Goal: Task Accomplishment & Management: Complete application form

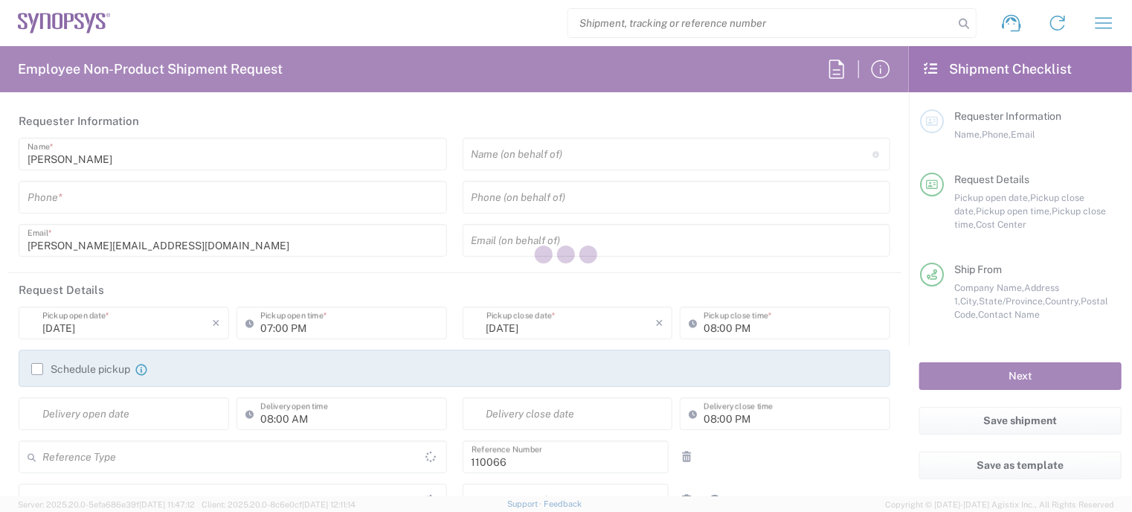
type input "Department"
type input "US01, CIO, IT, ESS2 110066"
type input "[US_STATE]"
type input "[GEOGRAPHIC_DATA]"
type input "Delivered at Place"
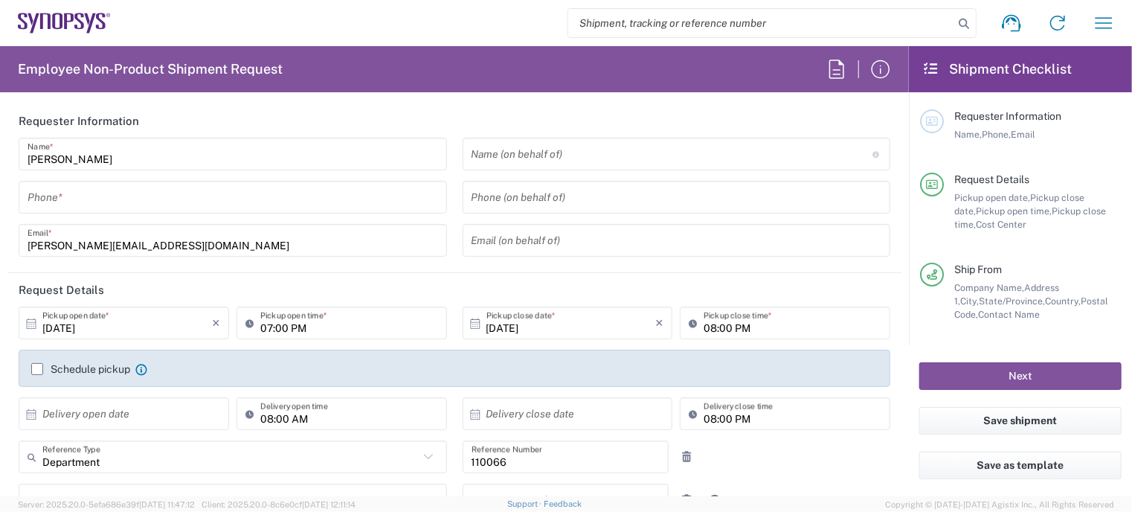
type input "[GEOGRAPHIC_DATA]"
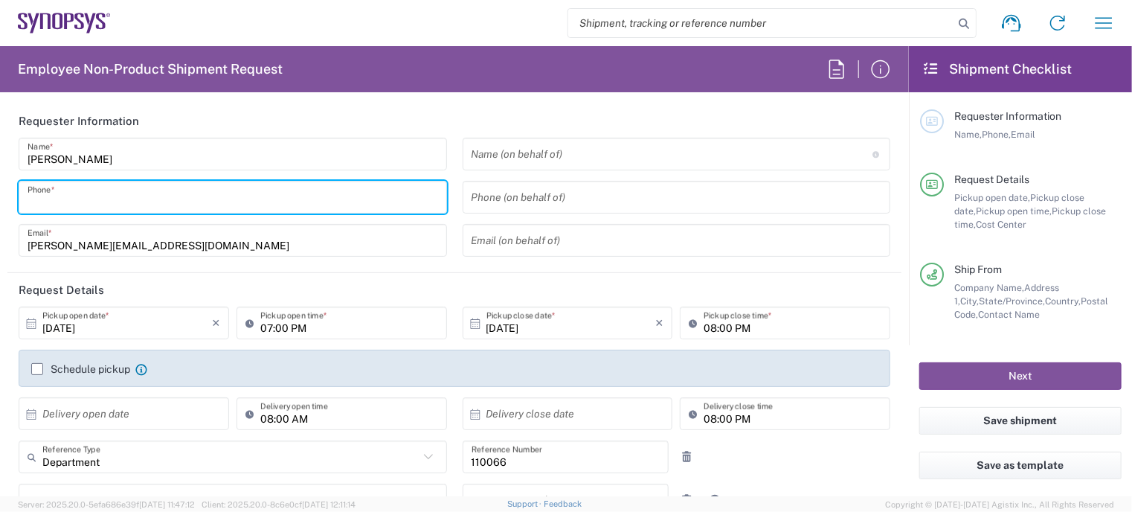
click at [185, 195] on input "tel" at bounding box center [233, 197] width 410 height 26
type input "Marlboro US04"
type input "7819643423"
click at [30, 380] on div "Schedule pickup When scheduling a pickup please be sure to meet the following c…" at bounding box center [455, 374] width 862 height 24
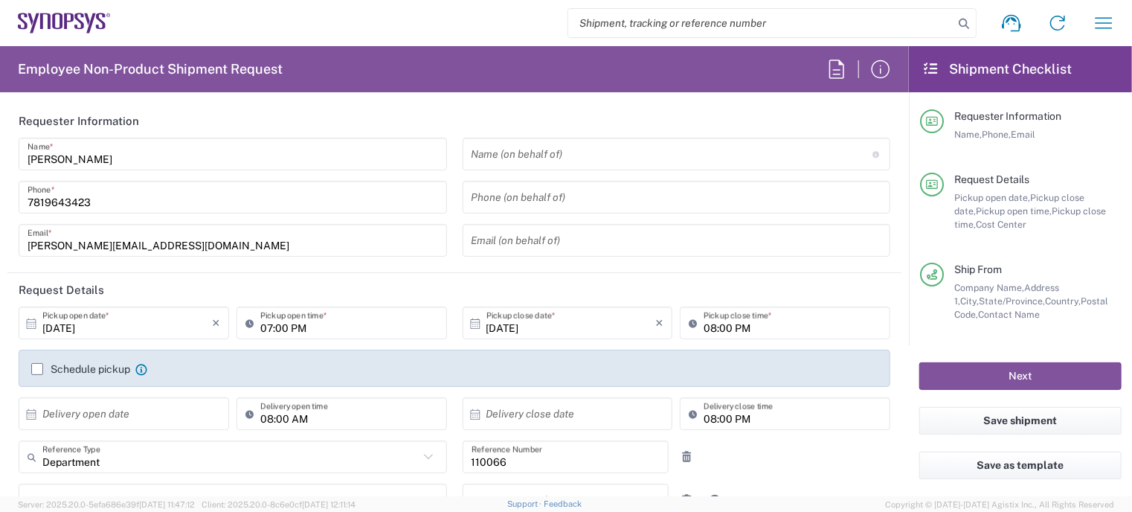
click at [38, 374] on div "Schedule pickup When scheduling a pickup please be sure to meet the following c…" at bounding box center [89, 368] width 116 height 13
click at [39, 364] on label "Schedule pickup" at bounding box center [80, 369] width 99 height 12
click at [37, 369] on input "Schedule pickup" at bounding box center [37, 369] width 0 height 0
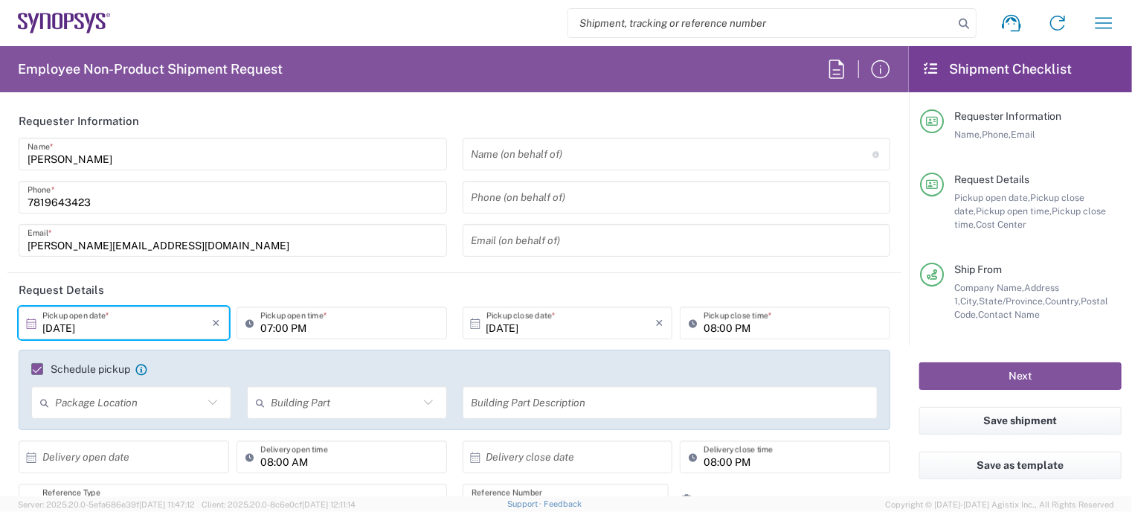
click at [109, 329] on input "[DATE]" at bounding box center [127, 323] width 170 height 26
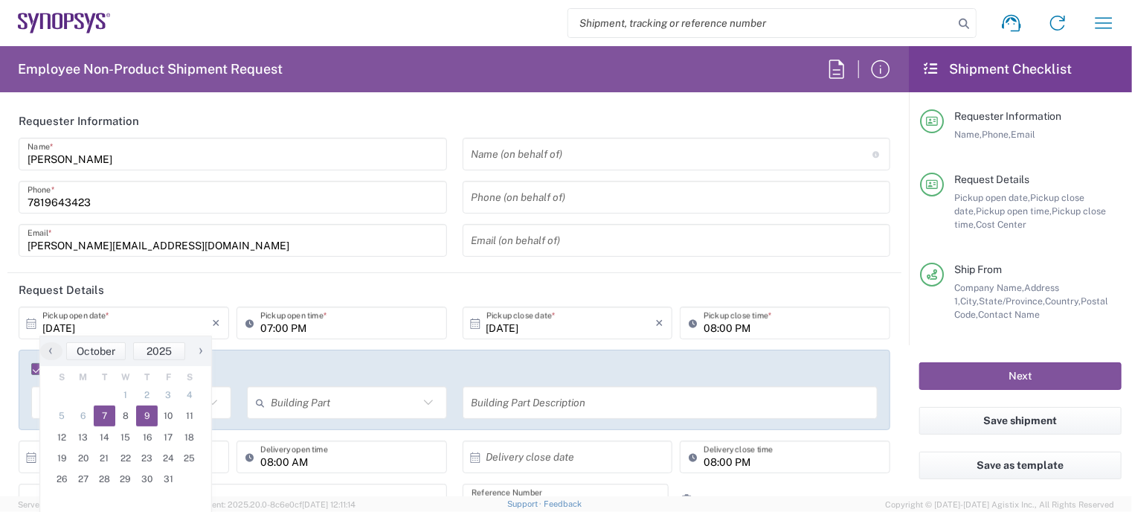
click at [143, 421] on span "9" at bounding box center [147, 415] width 22 height 21
type input "[DATE]"
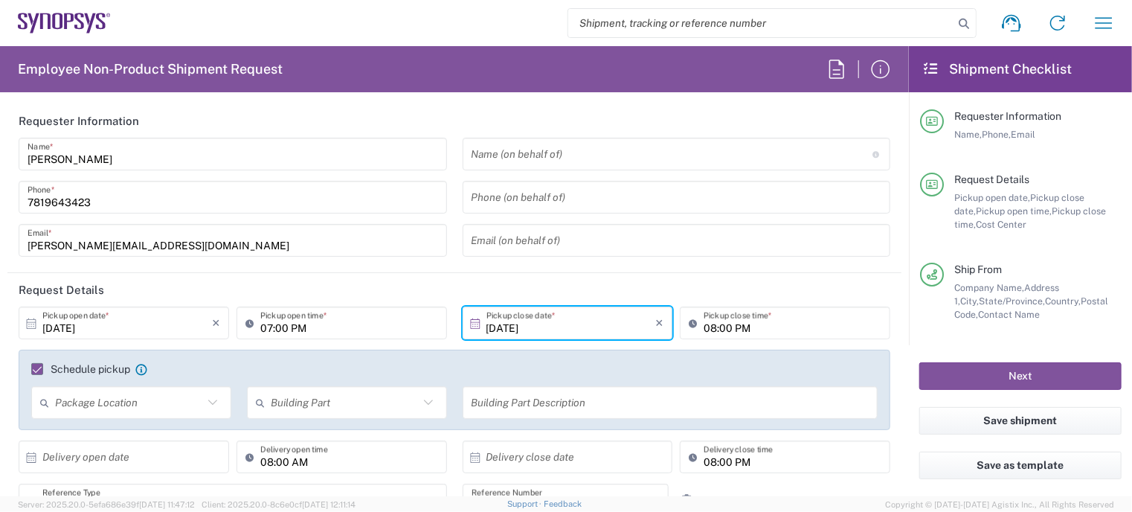
click at [260, 324] on input "07:00 PM" at bounding box center [349, 323] width 178 height 26
type input "12:00 PM"
click at [707, 323] on input "08:00 PM" at bounding box center [792, 323] width 178 height 26
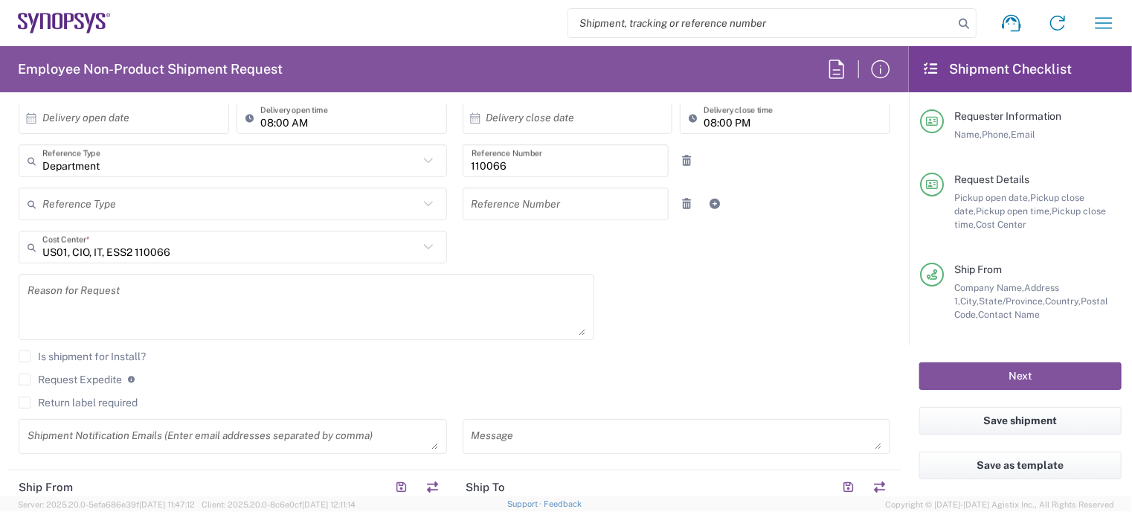
scroll to position [345, 0]
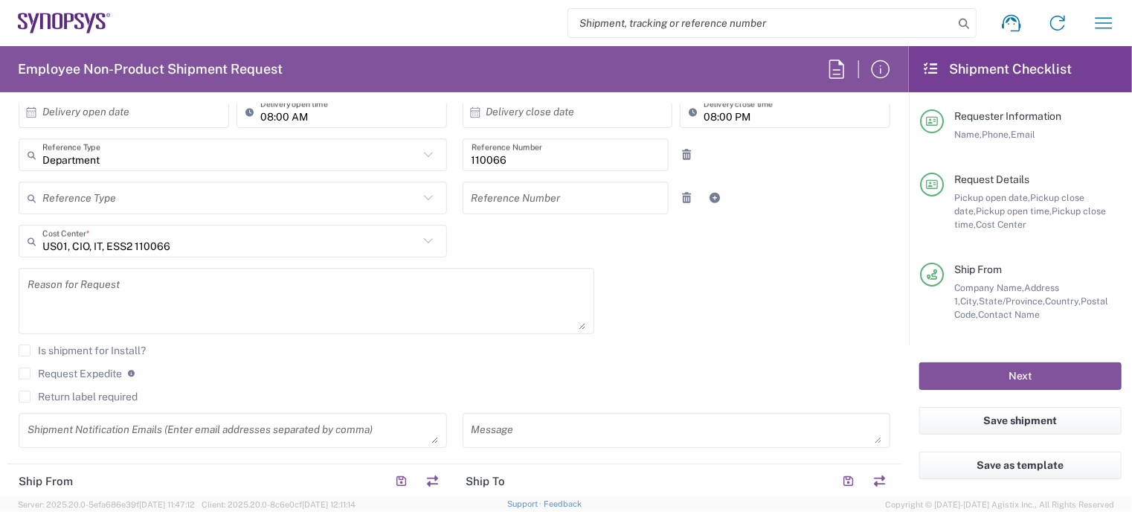
type input "05:00 PM"
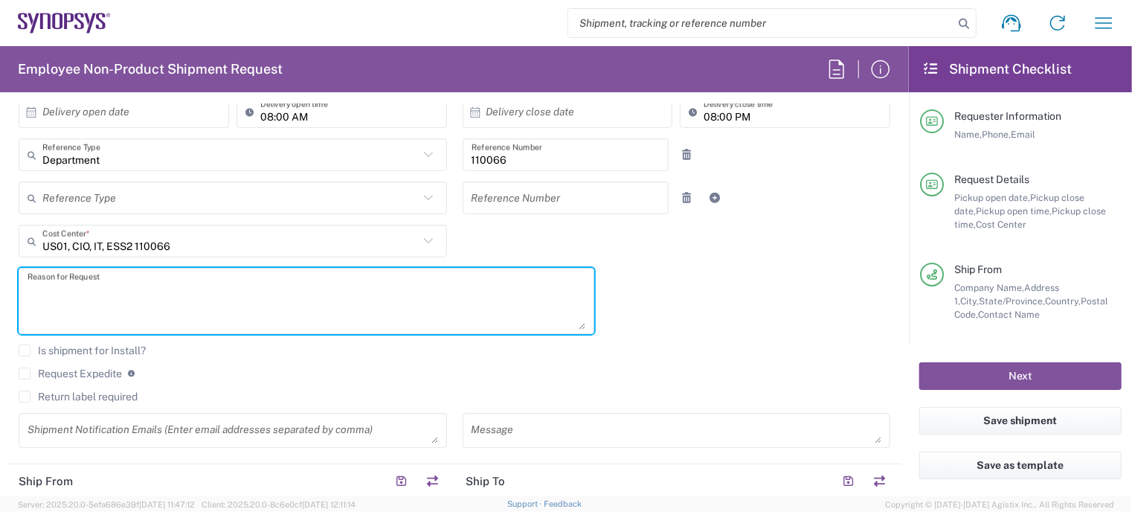
click at [354, 278] on textarea at bounding box center [307, 300] width 558 height 57
click at [396, 286] on textarea "Ansys Persona Testing for INC" at bounding box center [307, 300] width 558 height 57
click at [175, 291] on textarea "Ansys Persona Testing for INC934208" at bounding box center [307, 300] width 558 height 57
click at [268, 293] on textarea "Ansys Persona Testing for INC0934208" at bounding box center [307, 300] width 558 height 57
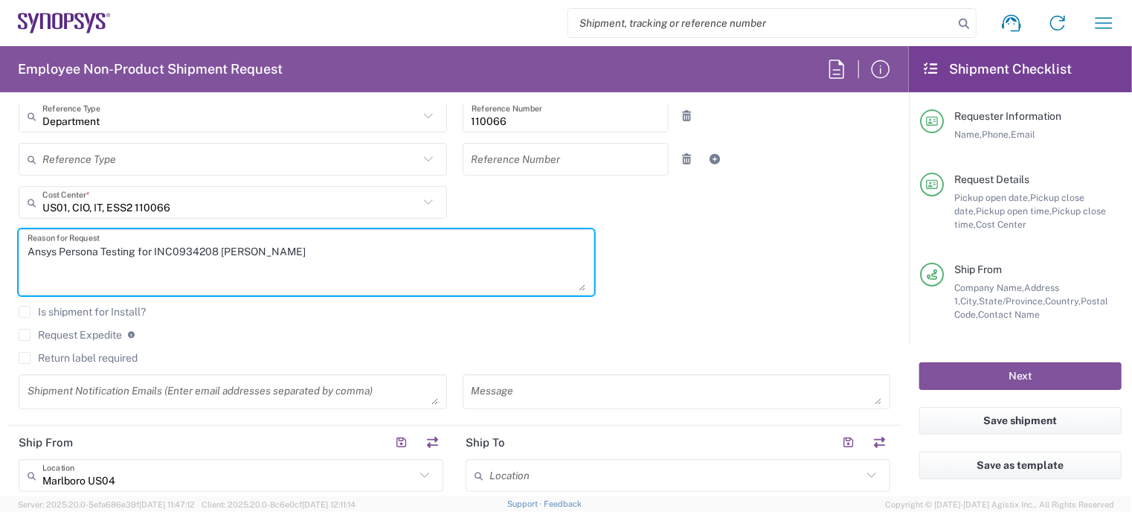
type textarea "Ansys Persona Testing for INC0934208 [PERSON_NAME]"
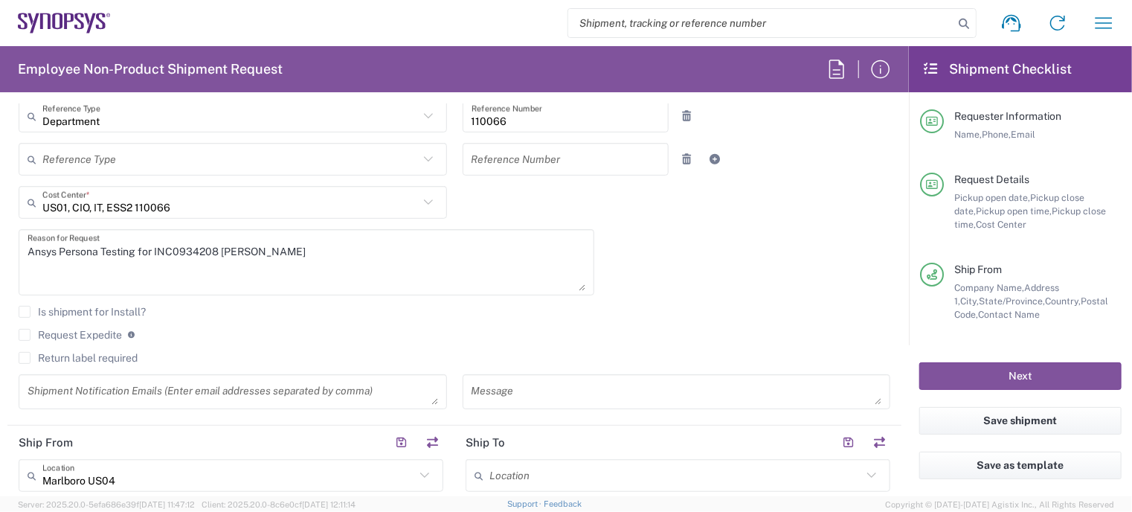
click at [128, 364] on div "Return label required" at bounding box center [454, 363] width 871 height 22
click at [104, 361] on label "Return label required" at bounding box center [78, 358] width 119 height 12
click at [25, 358] on input "Return label required" at bounding box center [25, 358] width 0 height 0
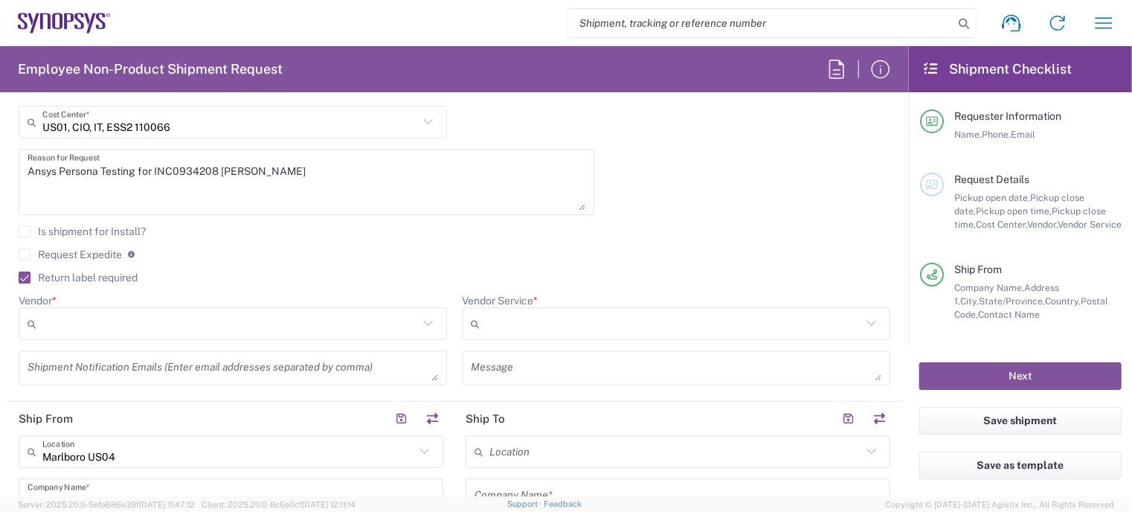
scroll to position [470, 0]
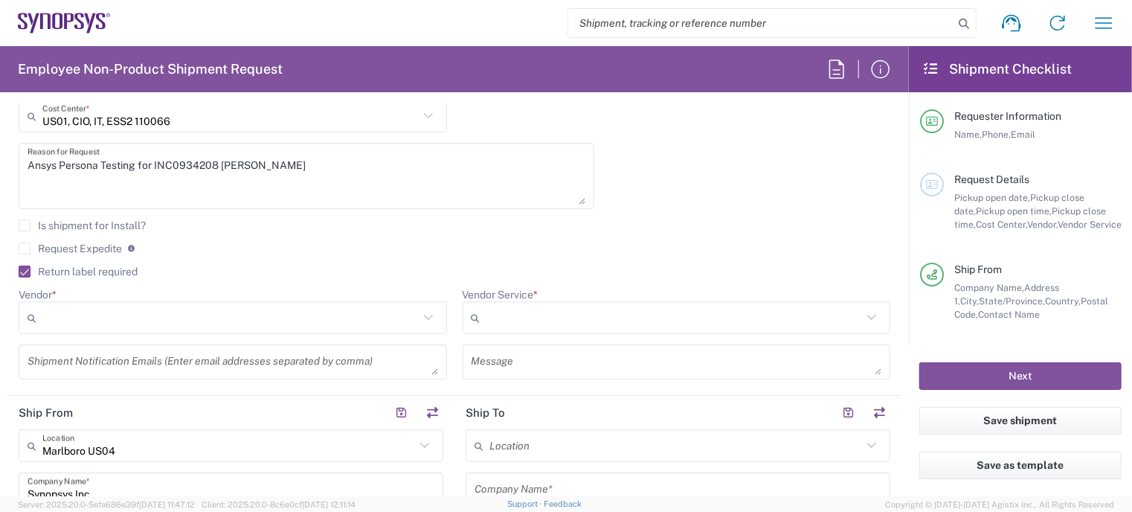
click at [280, 307] on input "Vendor *" at bounding box center [230, 318] width 376 height 24
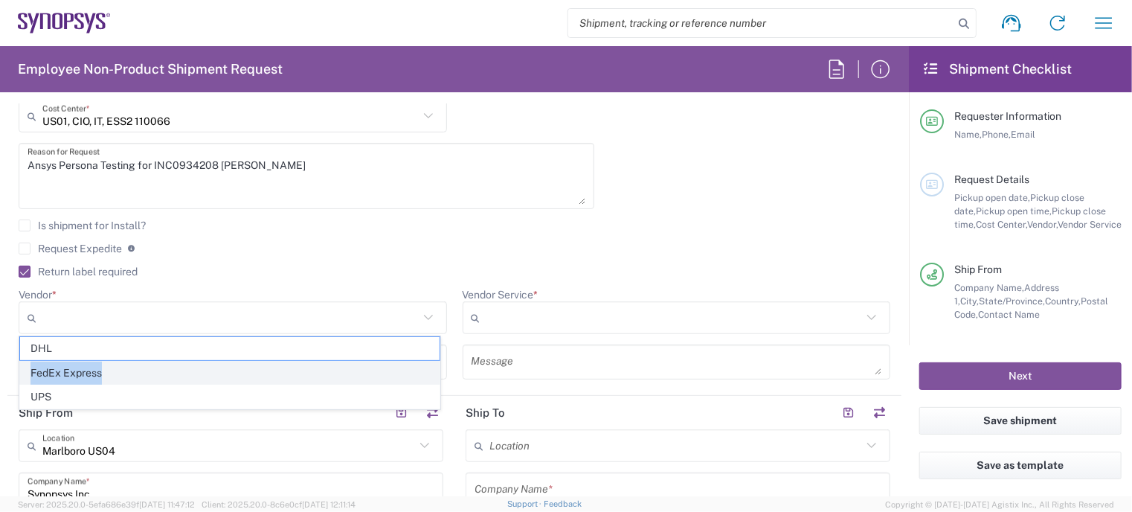
drag, startPoint x: 231, startPoint y: 353, endPoint x: 223, endPoint y: 364, distance: 13.2
click at [223, 364] on ul "DHL FedEx Express UPS" at bounding box center [229, 372] width 421 height 73
click at [223, 364] on span "FedEx Express" at bounding box center [229, 372] width 419 height 23
type input "FedEx Express"
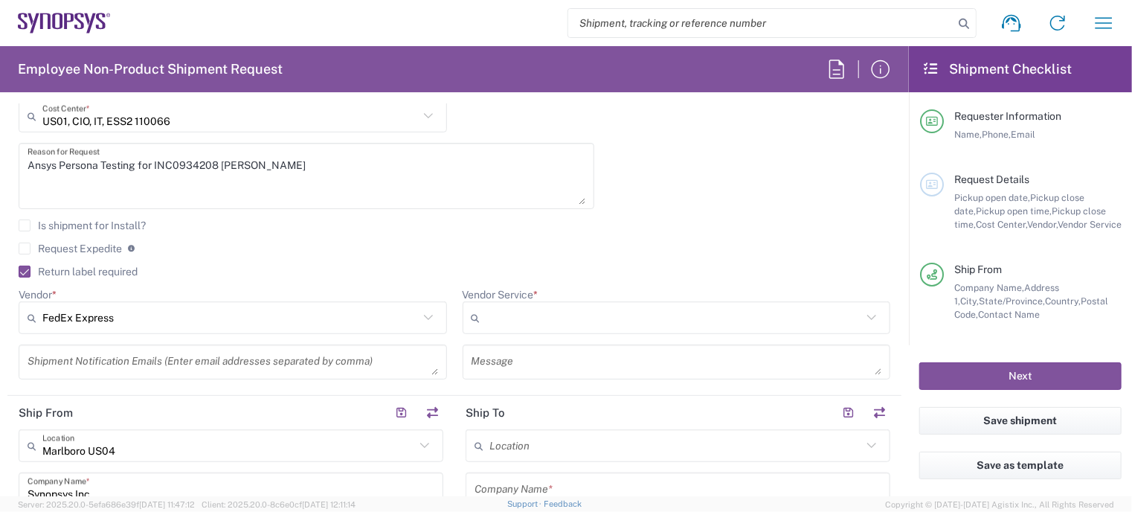
click at [532, 309] on input "Vendor Service *" at bounding box center [674, 318] width 376 height 24
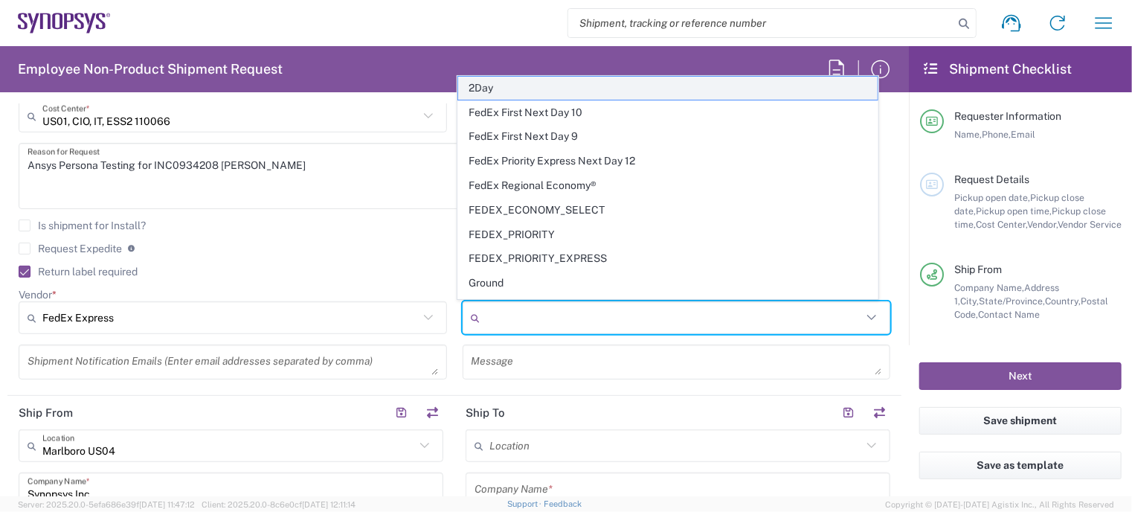
click at [555, 83] on span "2Day" at bounding box center [667, 88] width 419 height 23
type input "2Day"
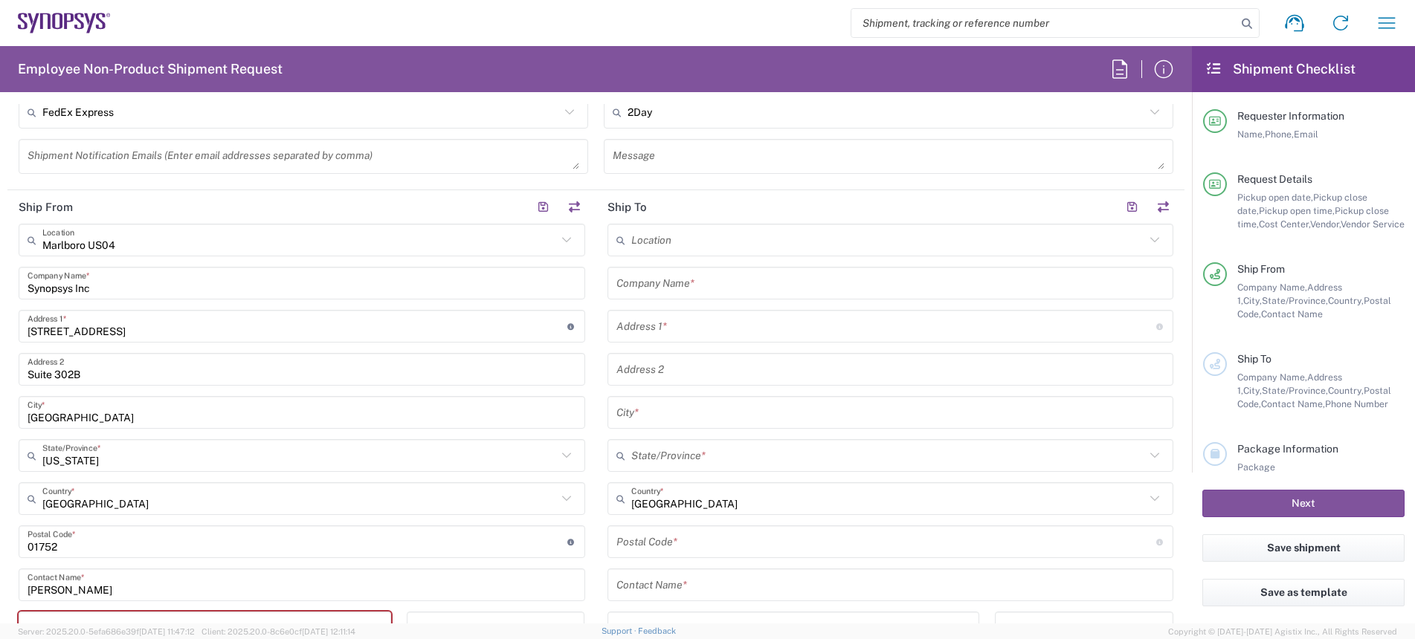
scroll to position [706, 0]
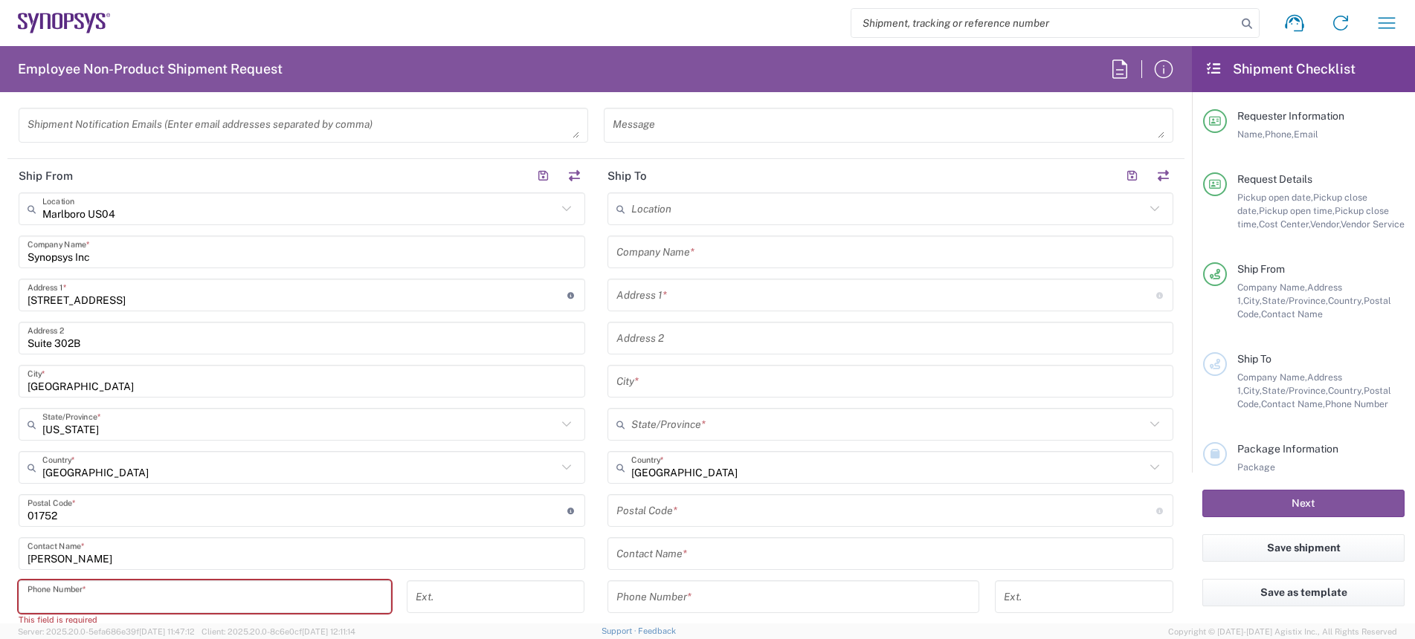
drag, startPoint x: 1095, startPoint y: 2, endPoint x: 261, endPoint y: 594, distance: 1022.3
click at [261, 511] on input "tel" at bounding box center [205, 597] width 355 height 26
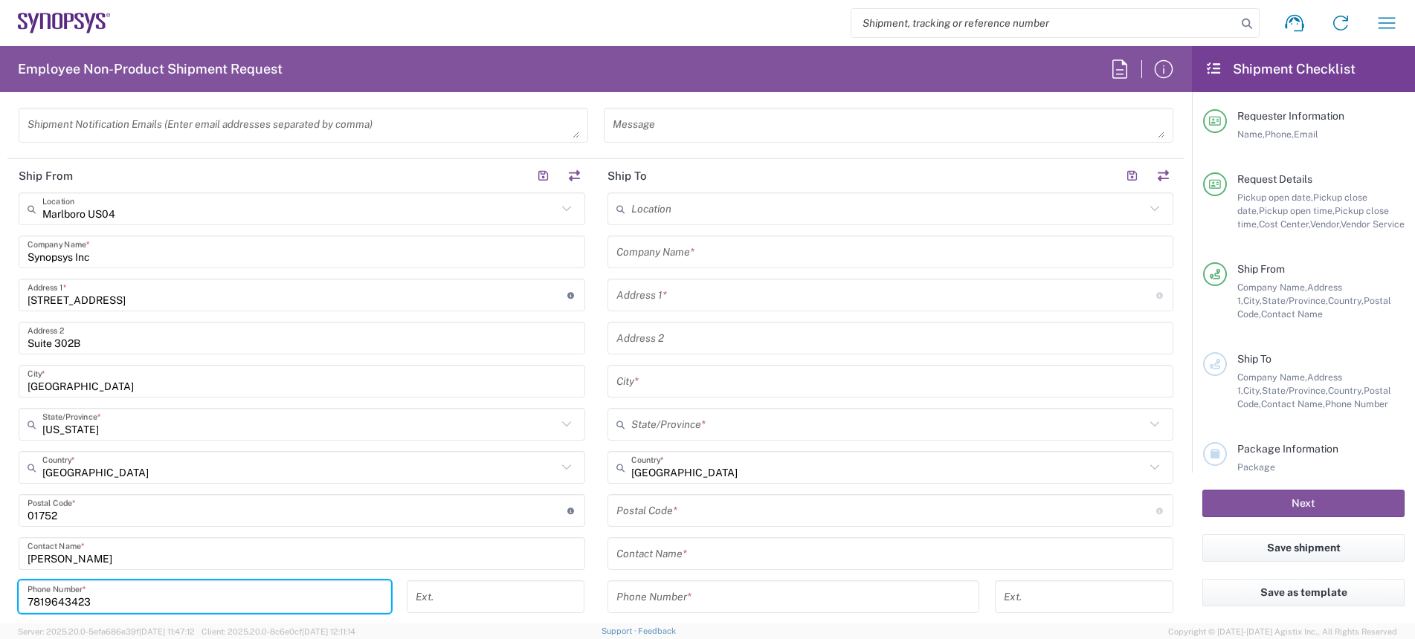
type input "7819643423"
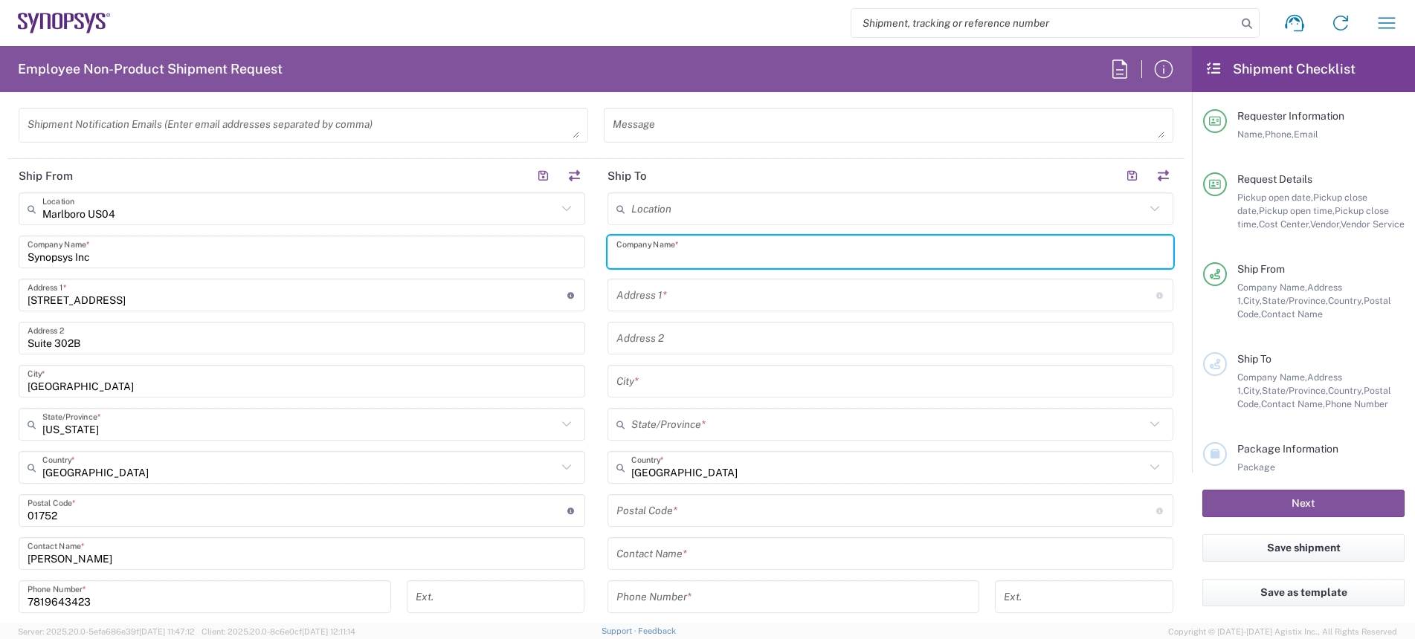
click at [665, 257] on input "text" at bounding box center [890, 252] width 549 height 26
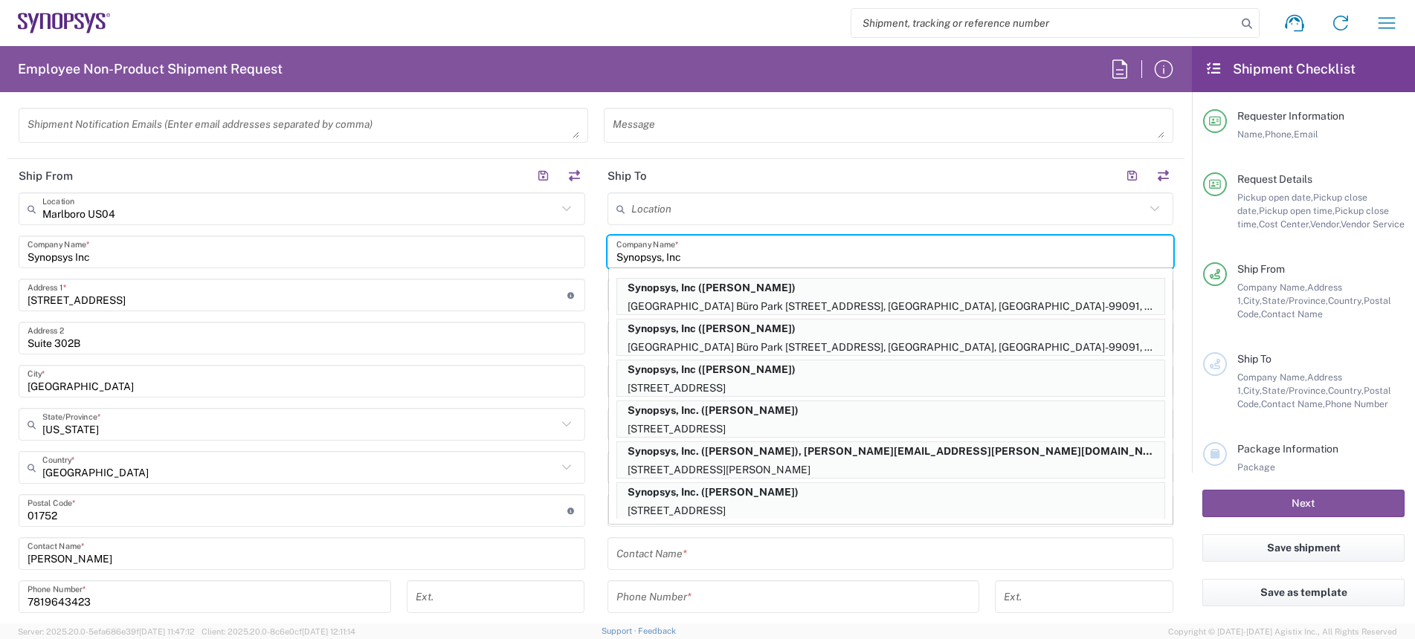
type input "Synopsys, Inc"
click at [664, 511] on input "text" at bounding box center [890, 554] width 549 height 26
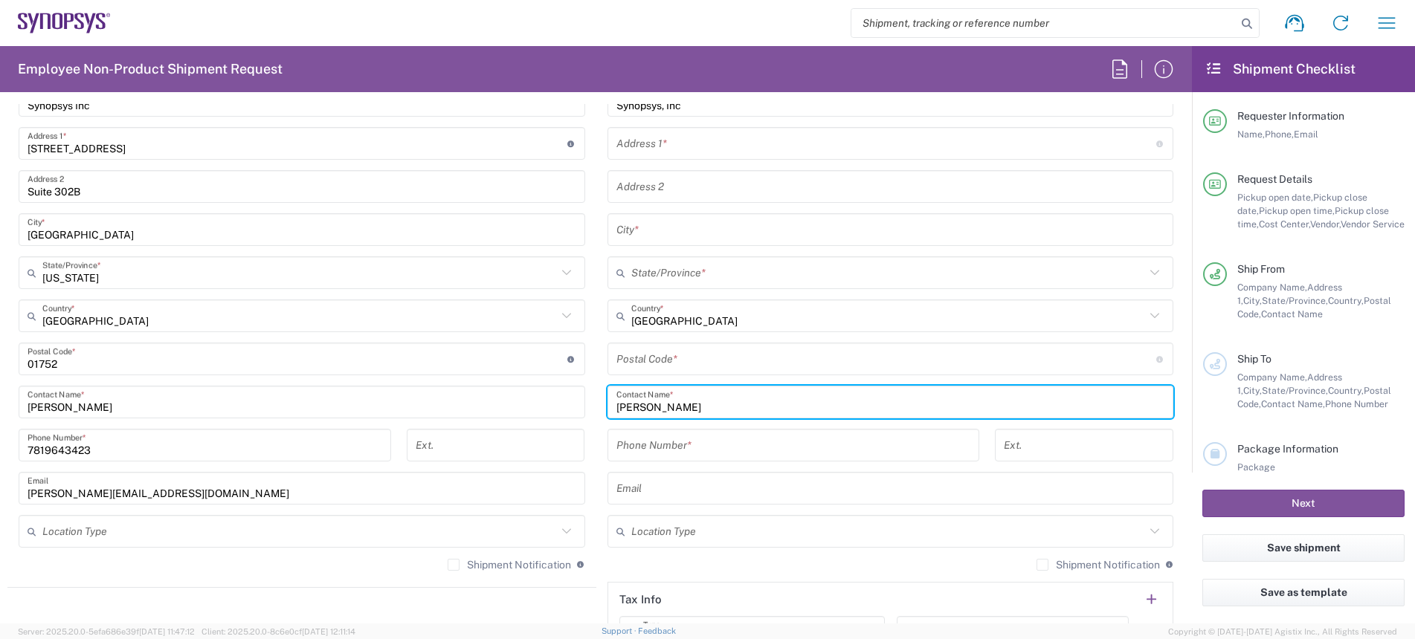
scroll to position [859, 0]
type input "[PERSON_NAME]"
click at [668, 138] on input "text" at bounding box center [886, 143] width 540 height 26
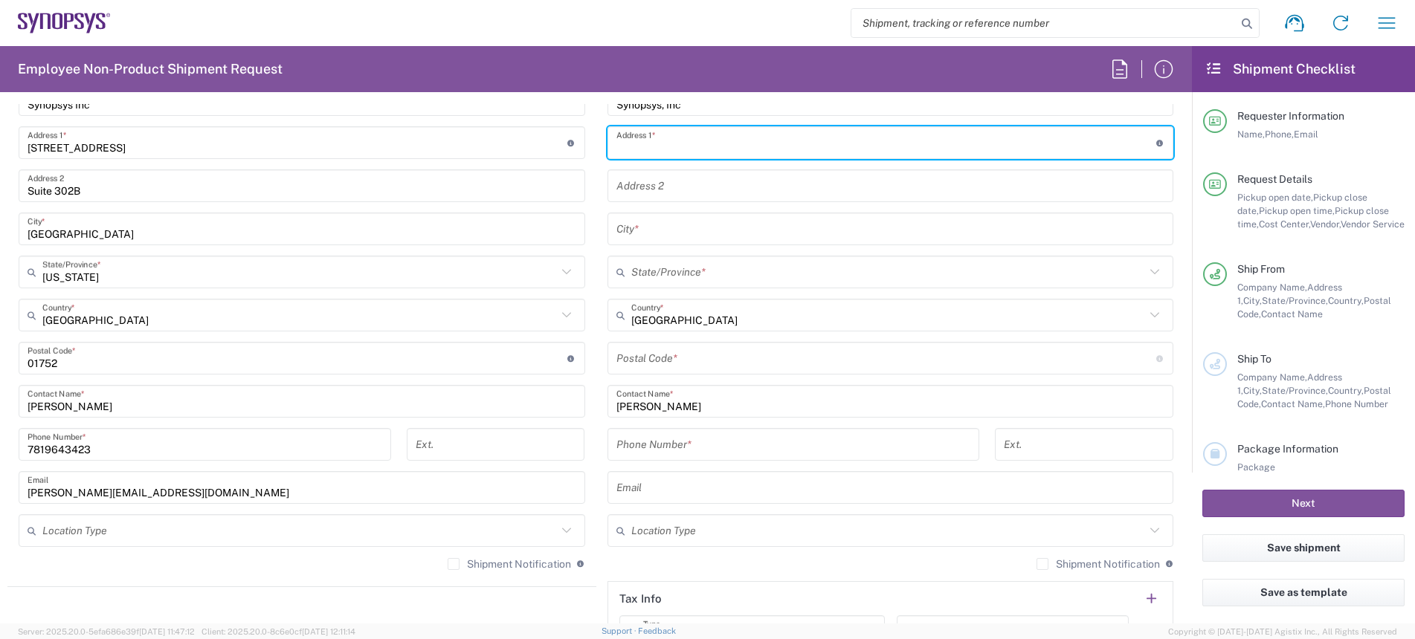
paste input "1832 Tragone Dr."
type input "1832 Tragone Dr."
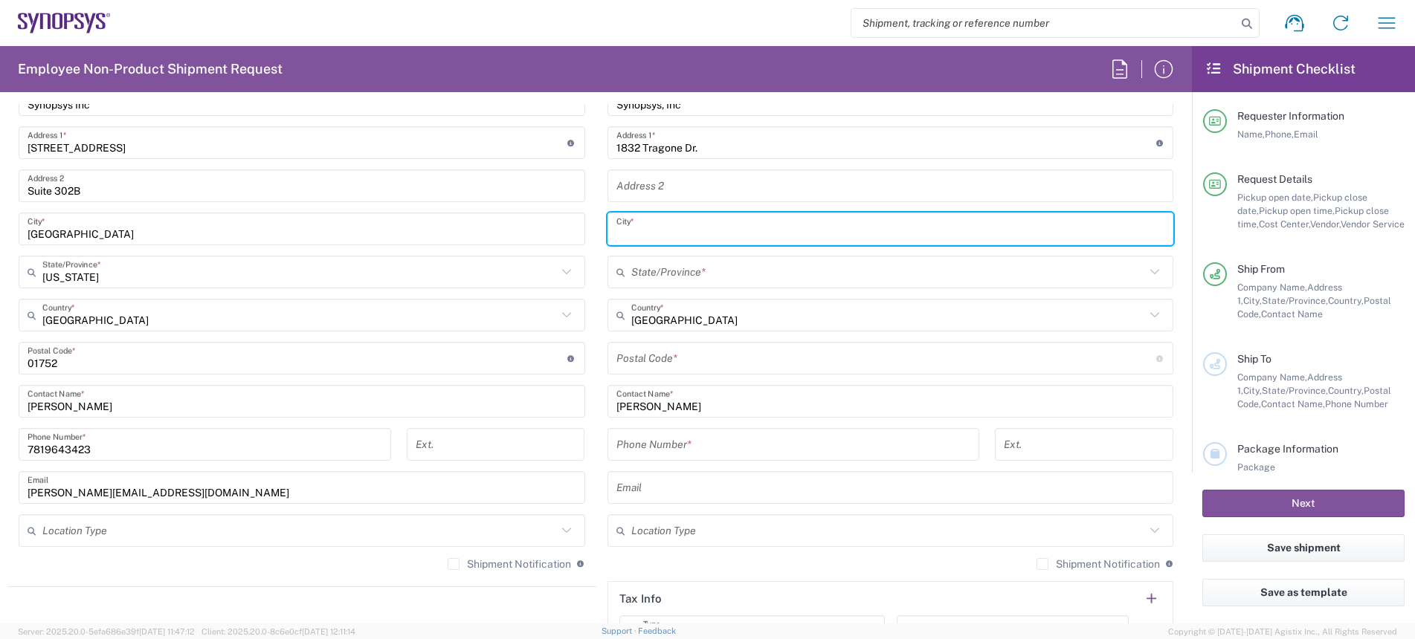
click at [655, 229] on input "text" at bounding box center [890, 229] width 549 height 26
type input "[GEOGRAPHIC_DATA]"
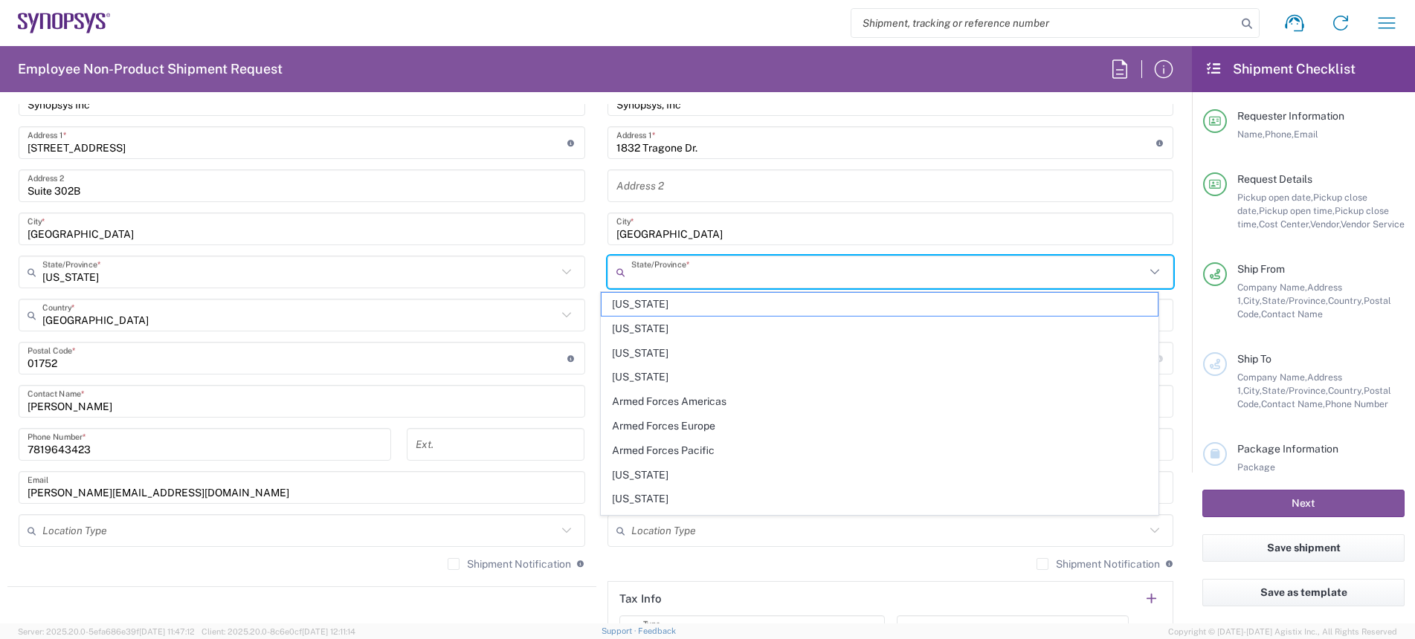
click at [658, 267] on input "text" at bounding box center [888, 273] width 515 height 26
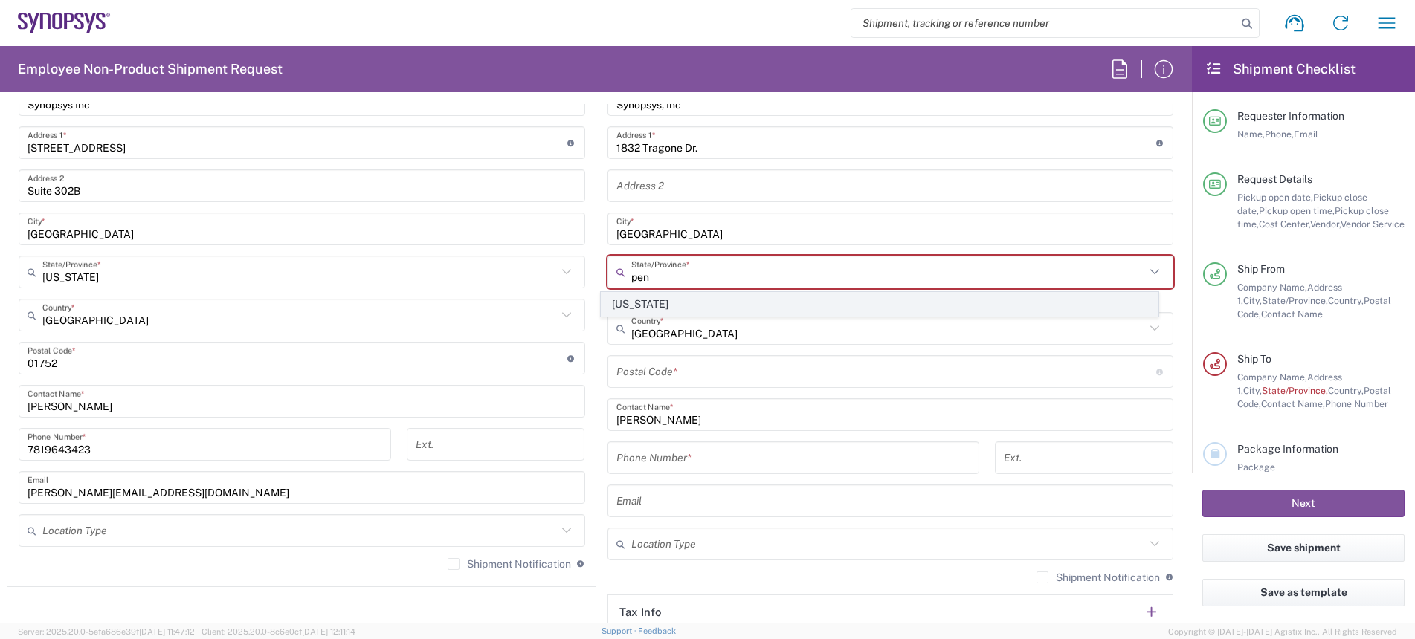
click at [668, 306] on span "[US_STATE]" at bounding box center [880, 304] width 556 height 23
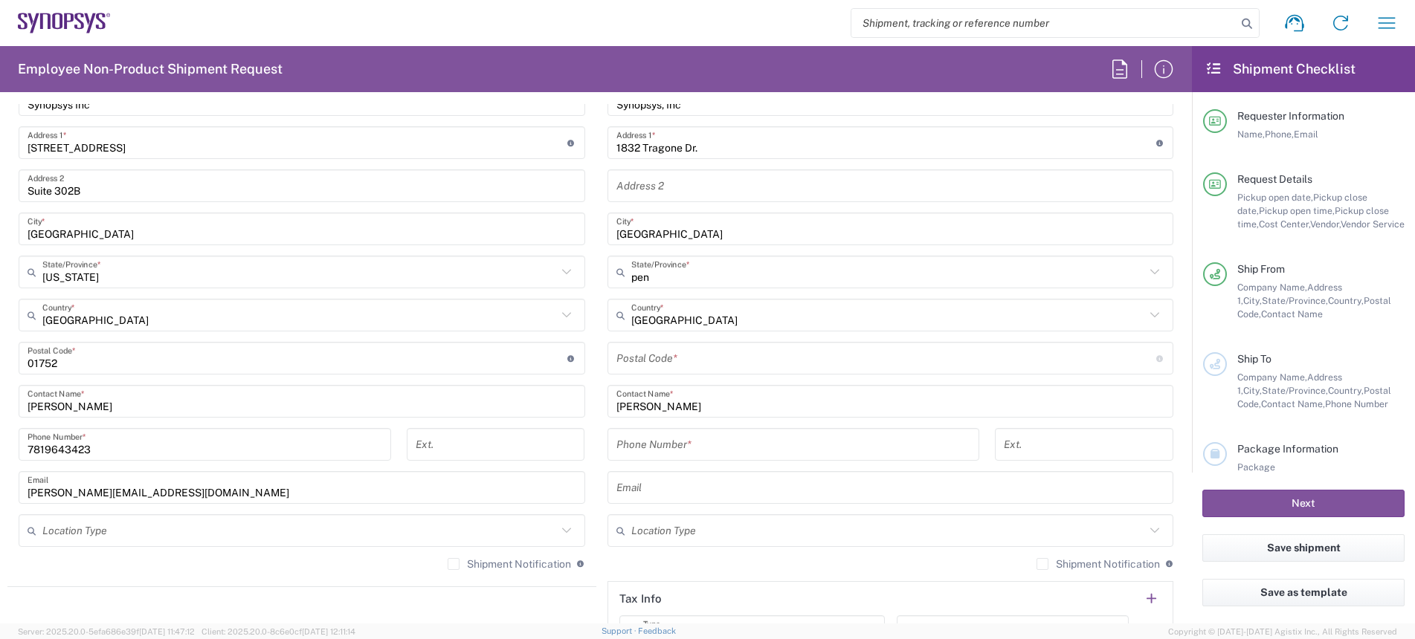
type input "[US_STATE]"
drag, startPoint x: 682, startPoint y: 352, endPoint x: 688, endPoint y: 297, distance: 55.3
click at [682, 352] on input "undefined" at bounding box center [886, 359] width 540 height 26
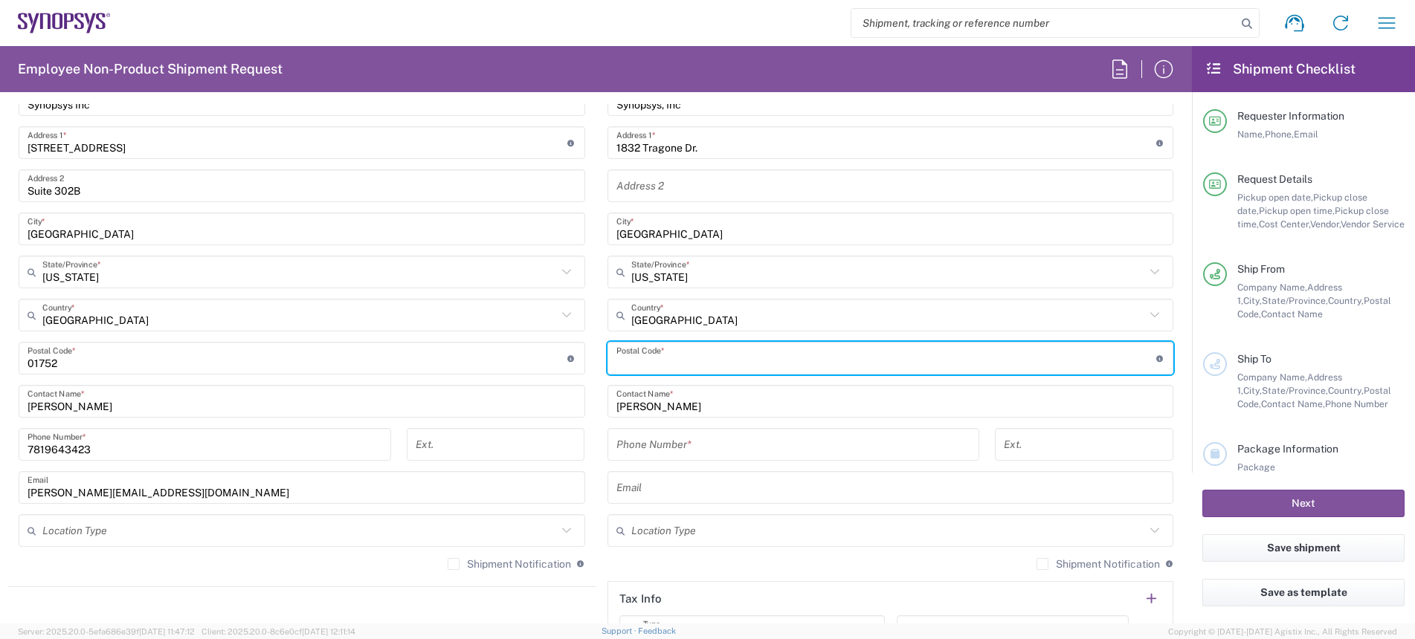
paste input "15241"
type input "15241"
click at [694, 445] on input "tel" at bounding box center [793, 445] width 355 height 26
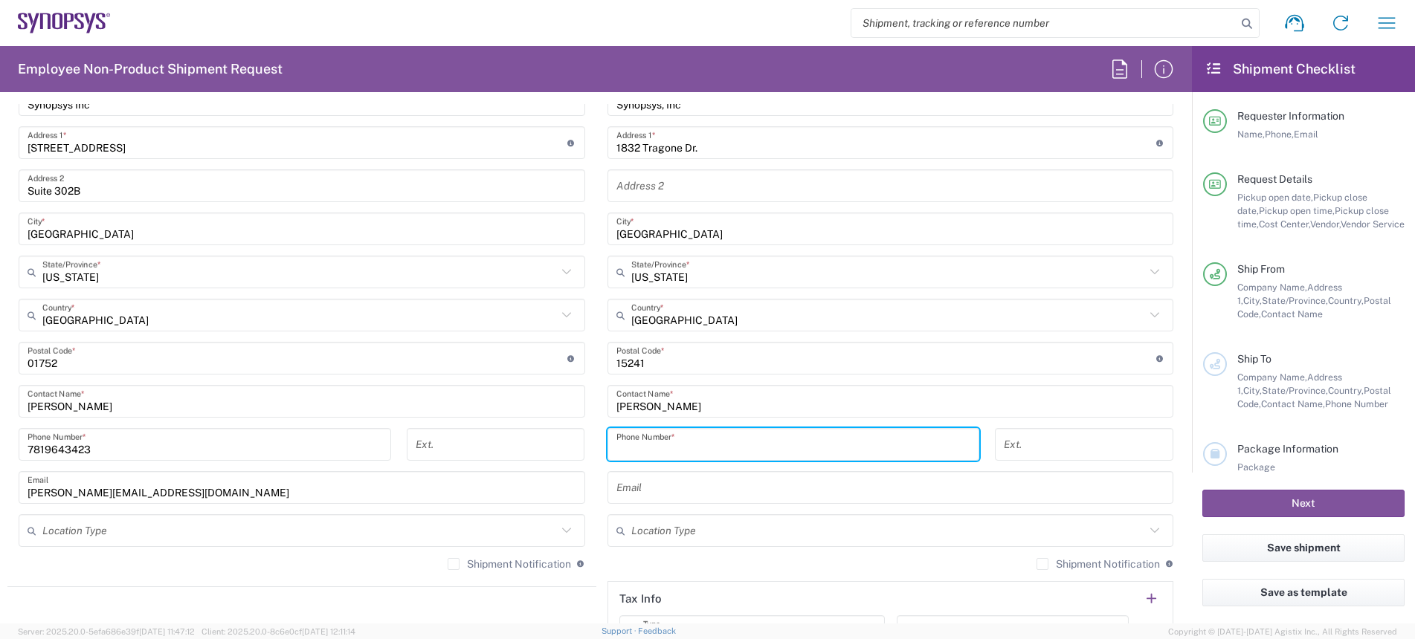
paste input "[PHONE_NUMBER]"
type input "[PHONE_NUMBER]"
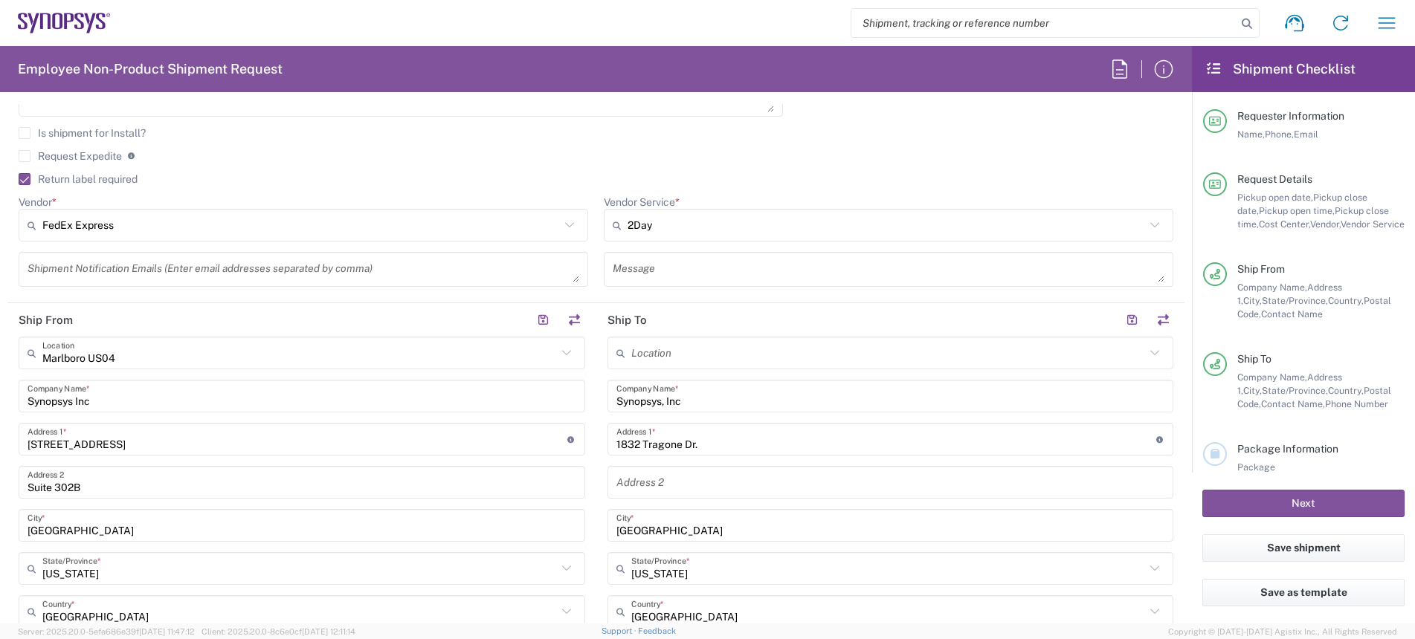
scroll to position [561, 0]
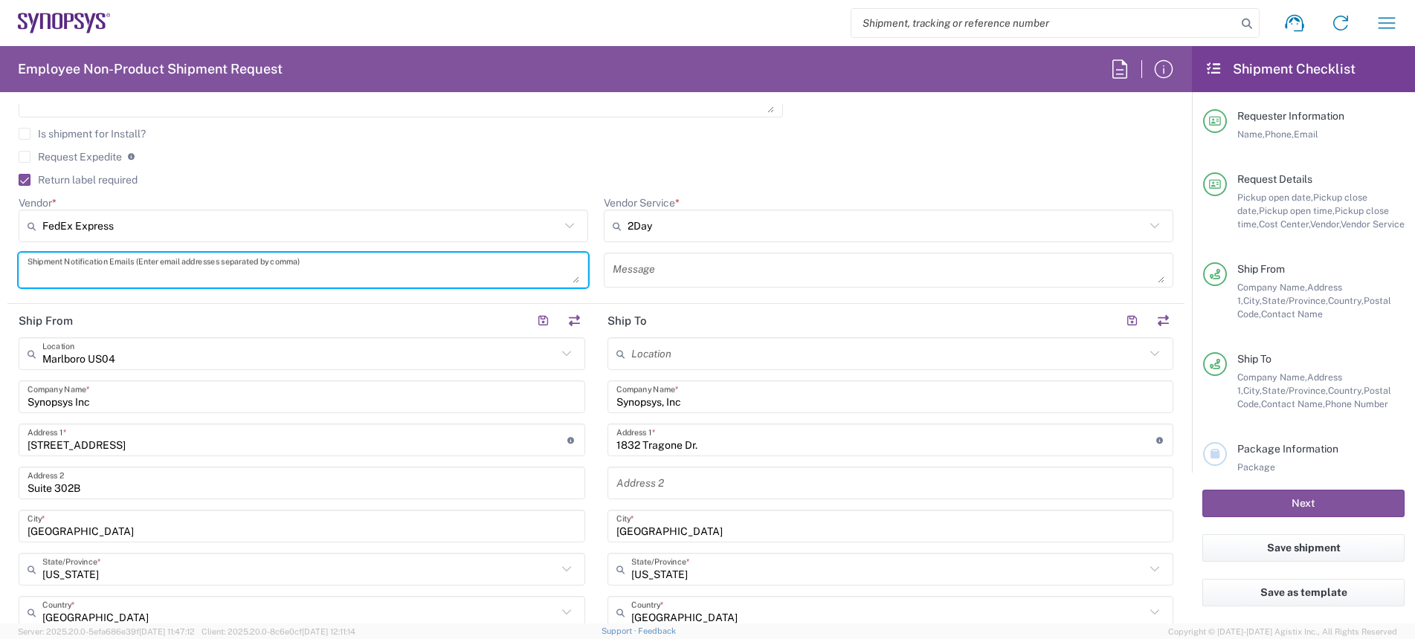
click at [177, 269] on textarea at bounding box center [304, 270] width 552 height 26
paste textarea "[PERSON_NAME][EMAIL_ADDRESS][PERSON_NAME][DOMAIN_NAME]"
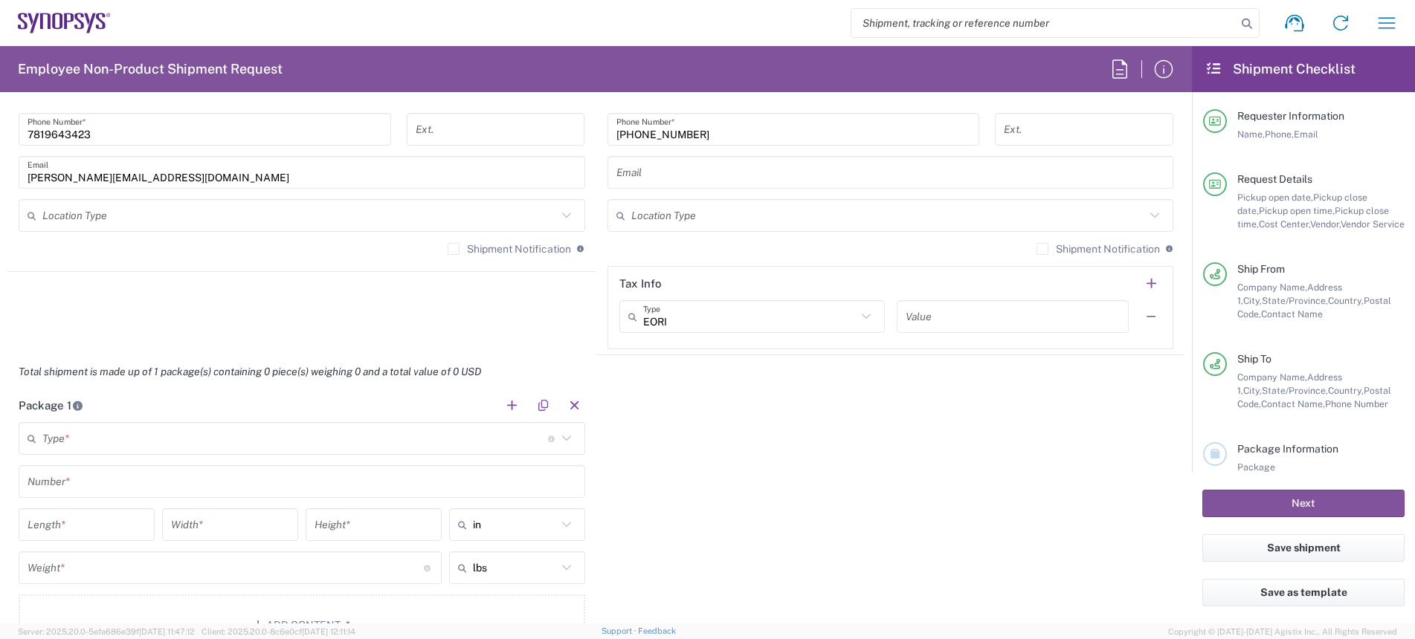
scroll to position [1177, 0]
type textarea "[PERSON_NAME][EMAIL_ADDRESS][PERSON_NAME][DOMAIN_NAME]"
click at [448, 250] on label "Shipment Notification" at bounding box center [509, 246] width 123 height 12
click at [454, 246] on input "Shipment Notification" at bounding box center [454, 246] width 0 height 0
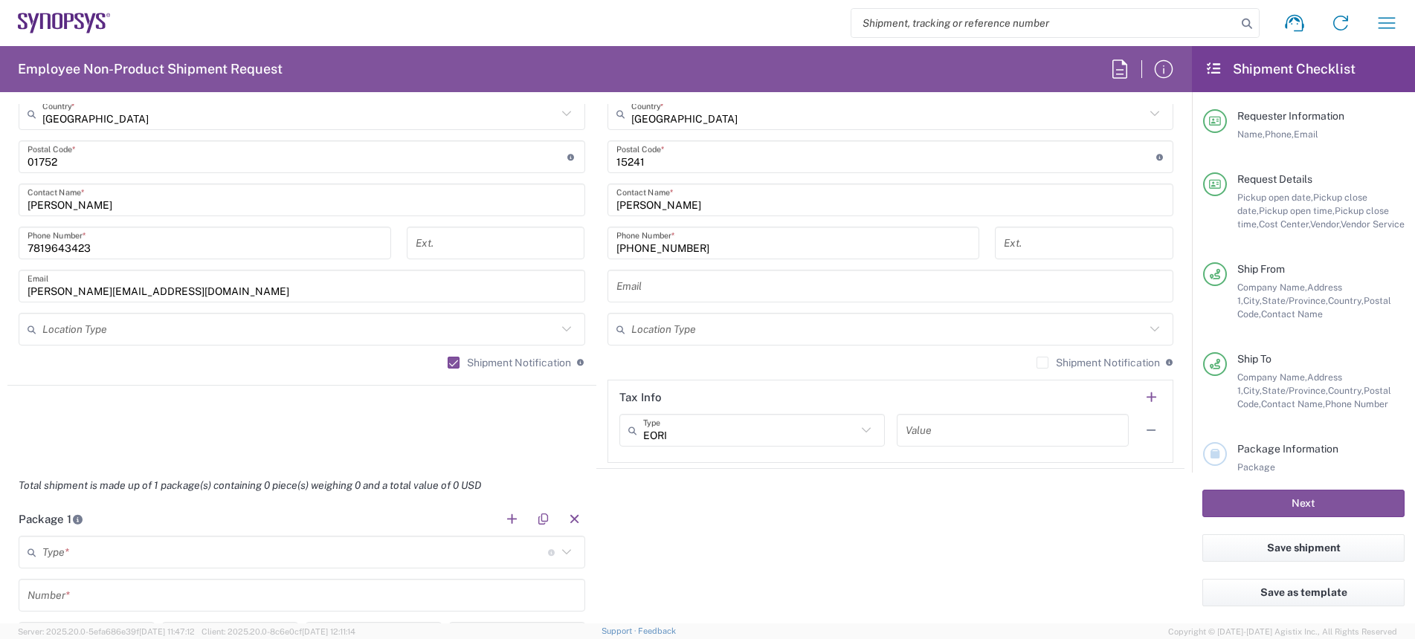
click at [728, 287] on input "text" at bounding box center [890, 287] width 549 height 26
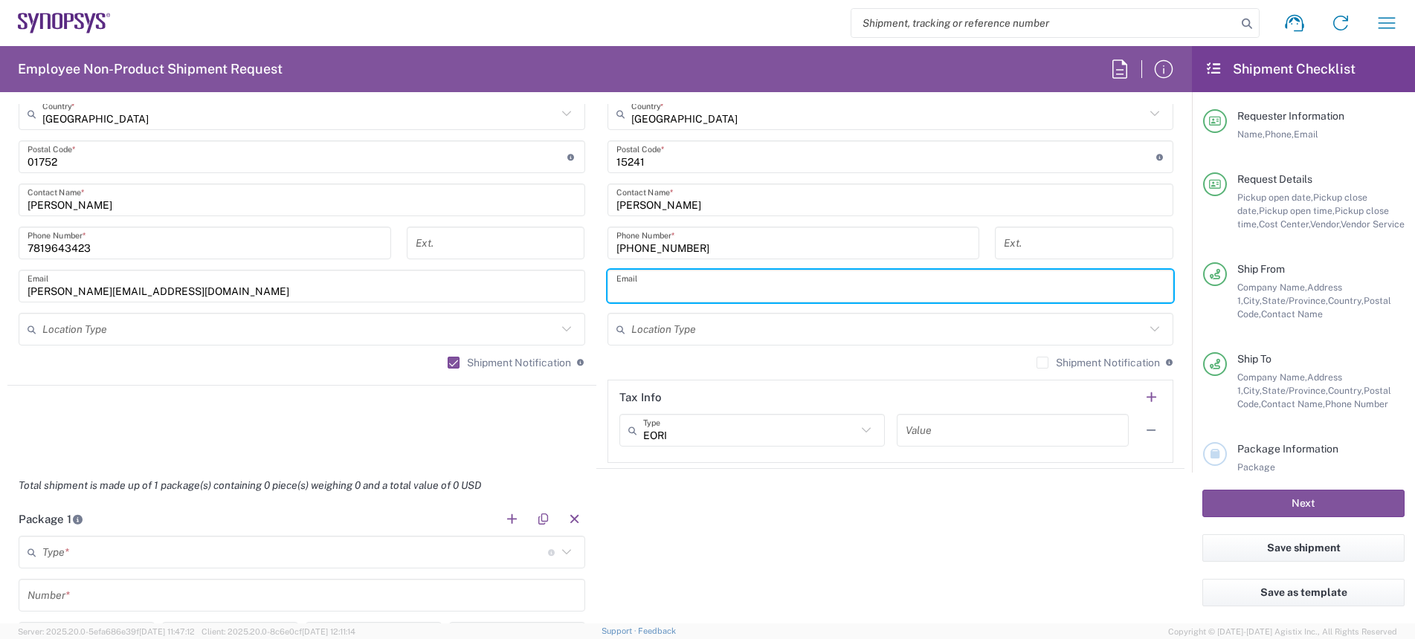
paste input "[PERSON_NAME][EMAIL_ADDRESS][PERSON_NAME][DOMAIN_NAME]"
type input "[PERSON_NAME][EMAIL_ADDRESS][PERSON_NAME][DOMAIN_NAME]"
click at [1037, 364] on label "Shipment Notification" at bounding box center [1098, 363] width 123 height 12
click at [1042, 363] on input "Shipment Notification" at bounding box center [1042, 363] width 0 height 0
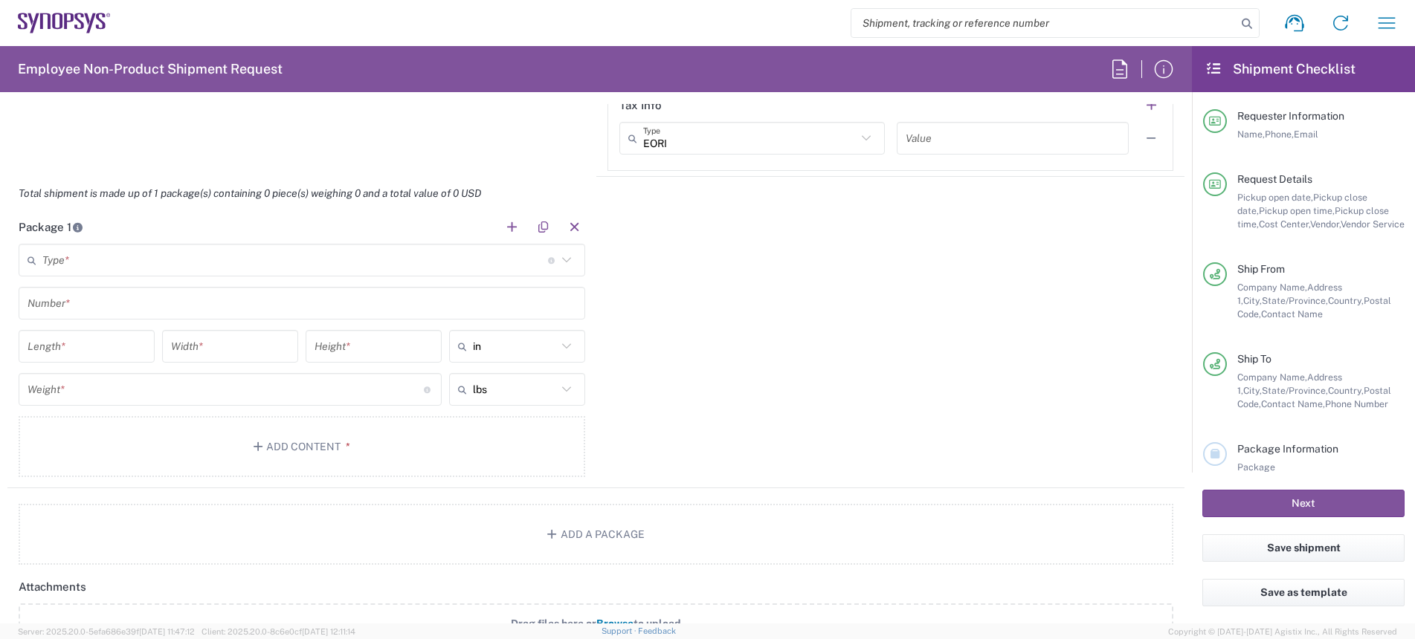
scroll to position [1402, 0]
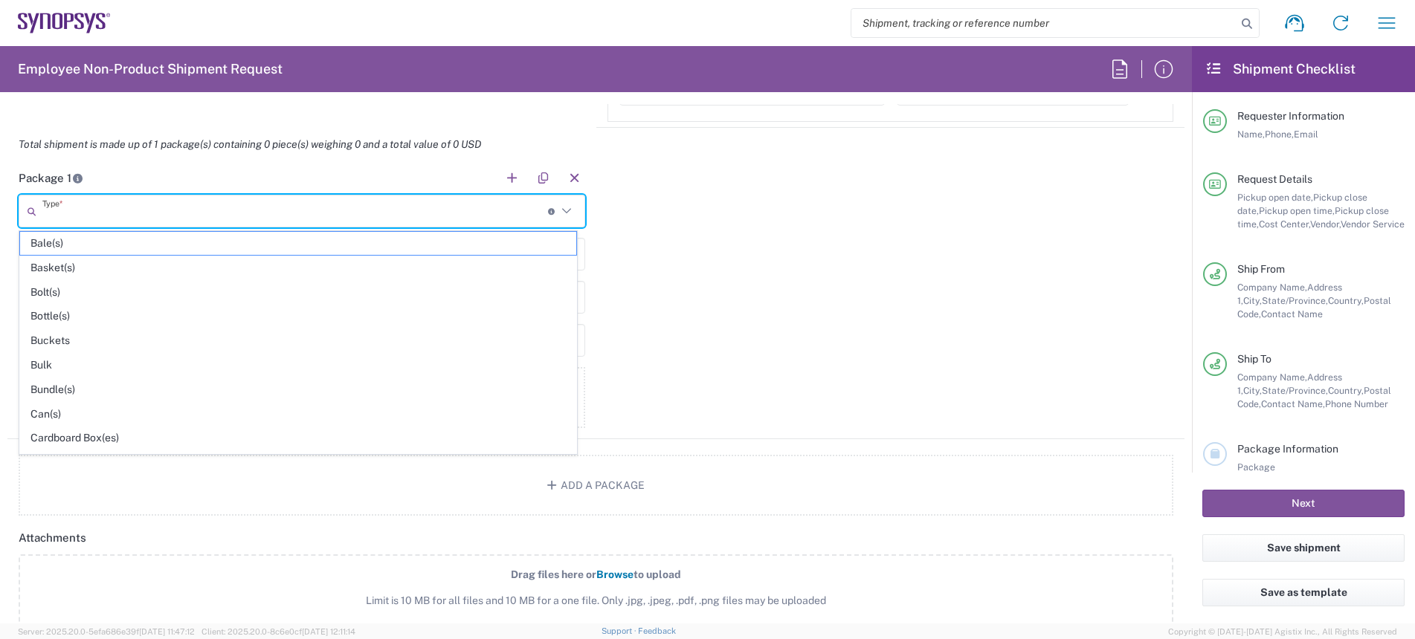
click at [403, 222] on input "text" at bounding box center [295, 212] width 506 height 26
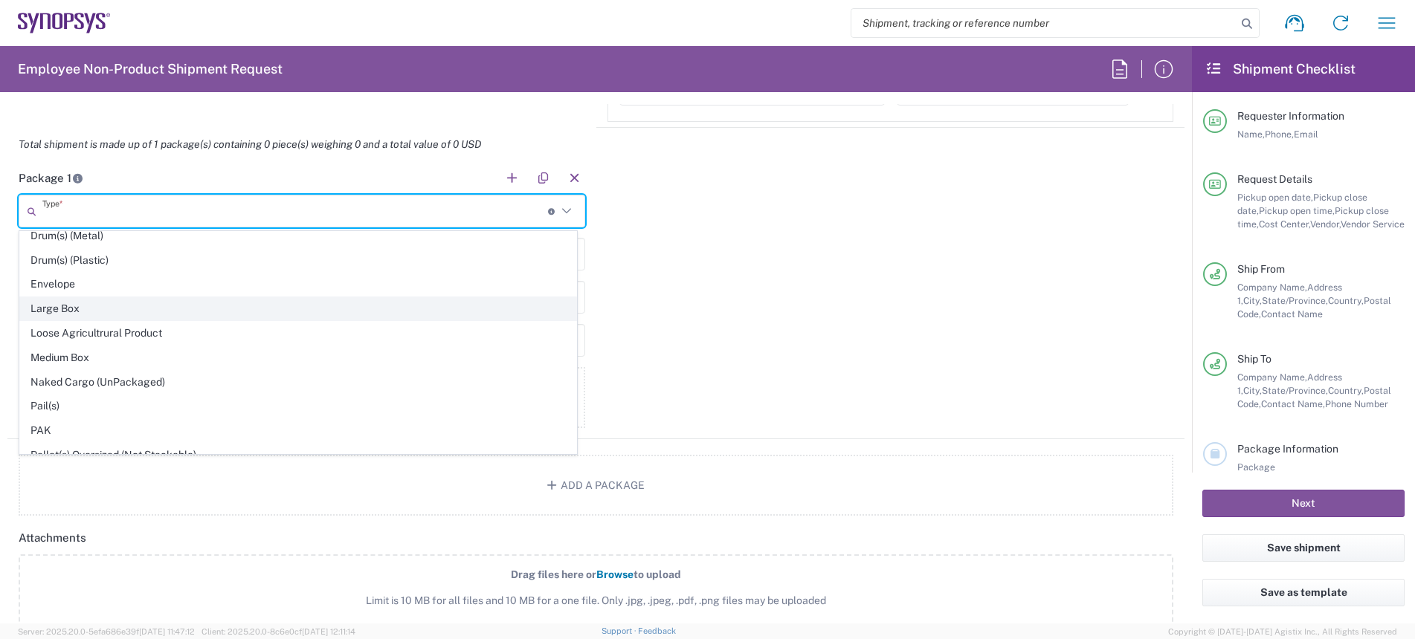
click at [139, 306] on span "Large Box" at bounding box center [298, 308] width 556 height 23
type input "Large Box"
type input "17.5"
type input "12.5"
type input "3"
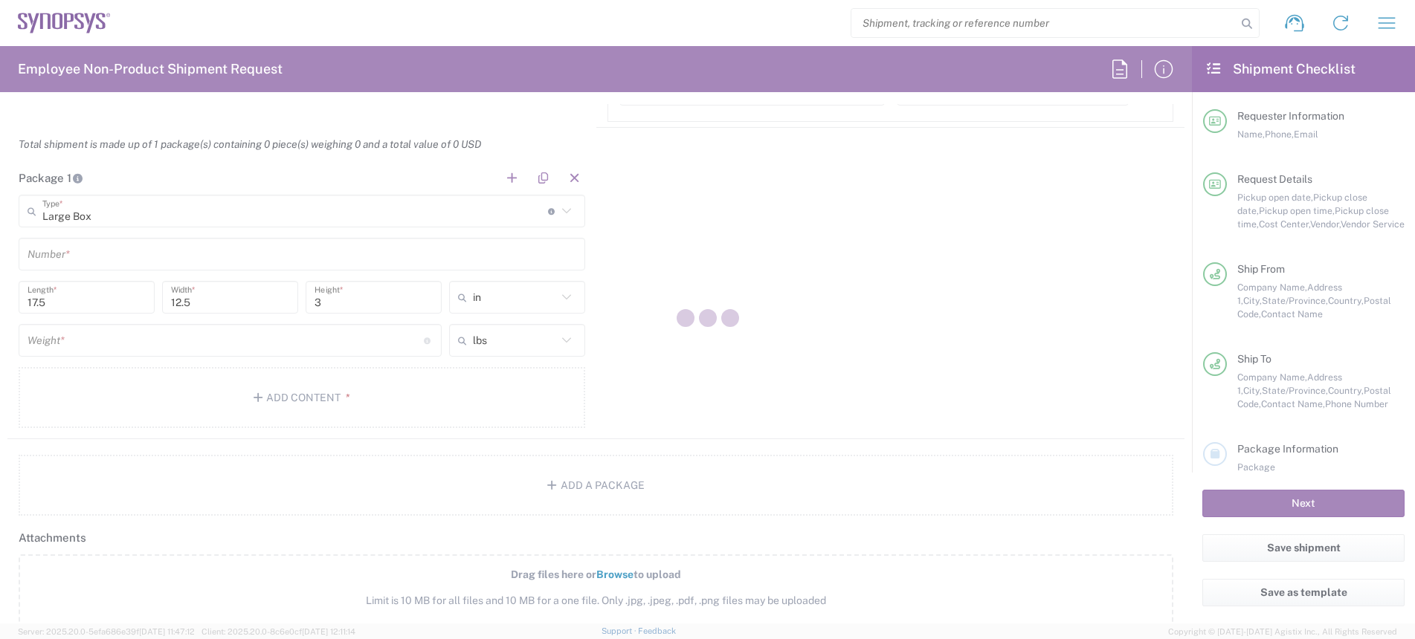
click at [98, 260] on div at bounding box center [707, 319] width 1415 height 639
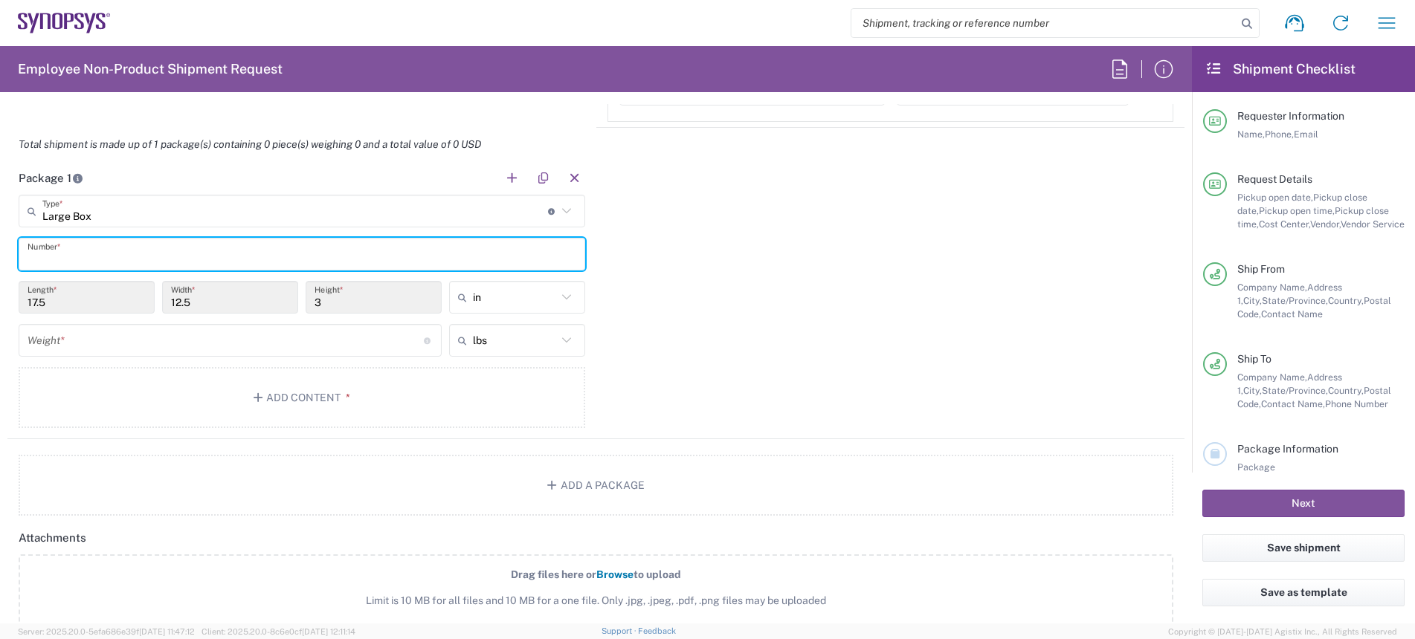
click at [98, 260] on input "text" at bounding box center [302, 255] width 549 height 26
type input "1"
click at [97, 345] on input "number" at bounding box center [226, 341] width 396 height 26
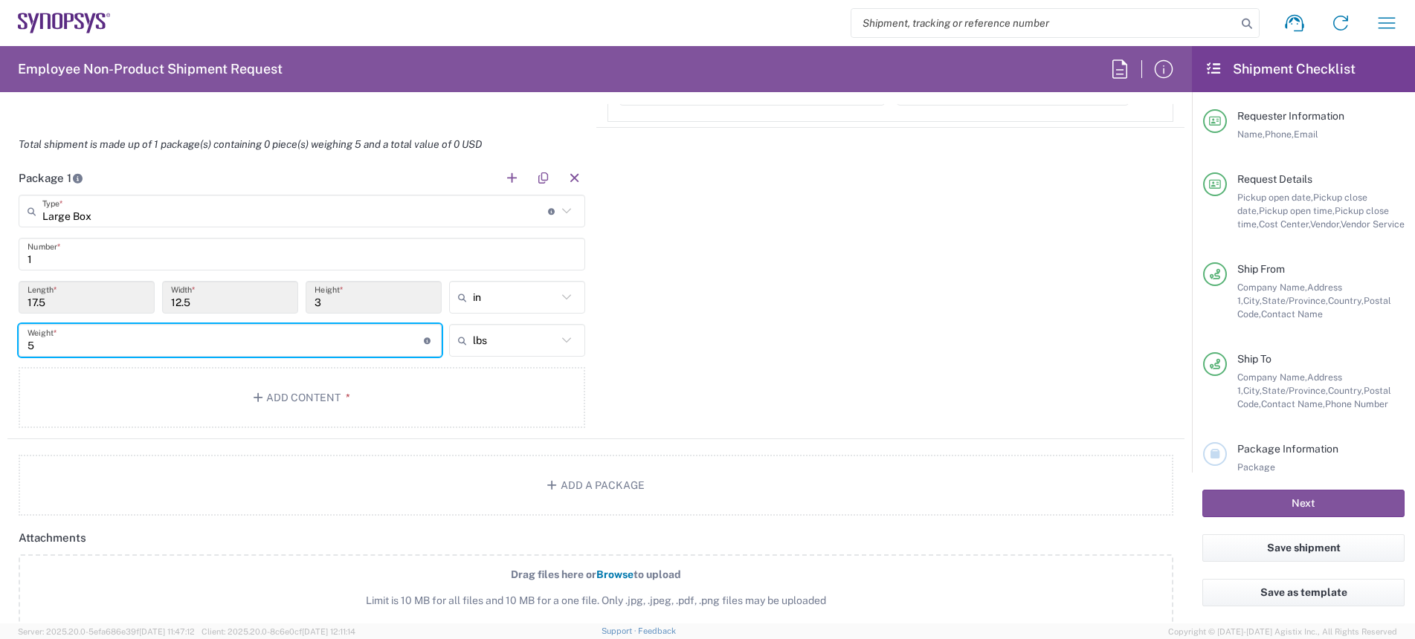
type input "5"
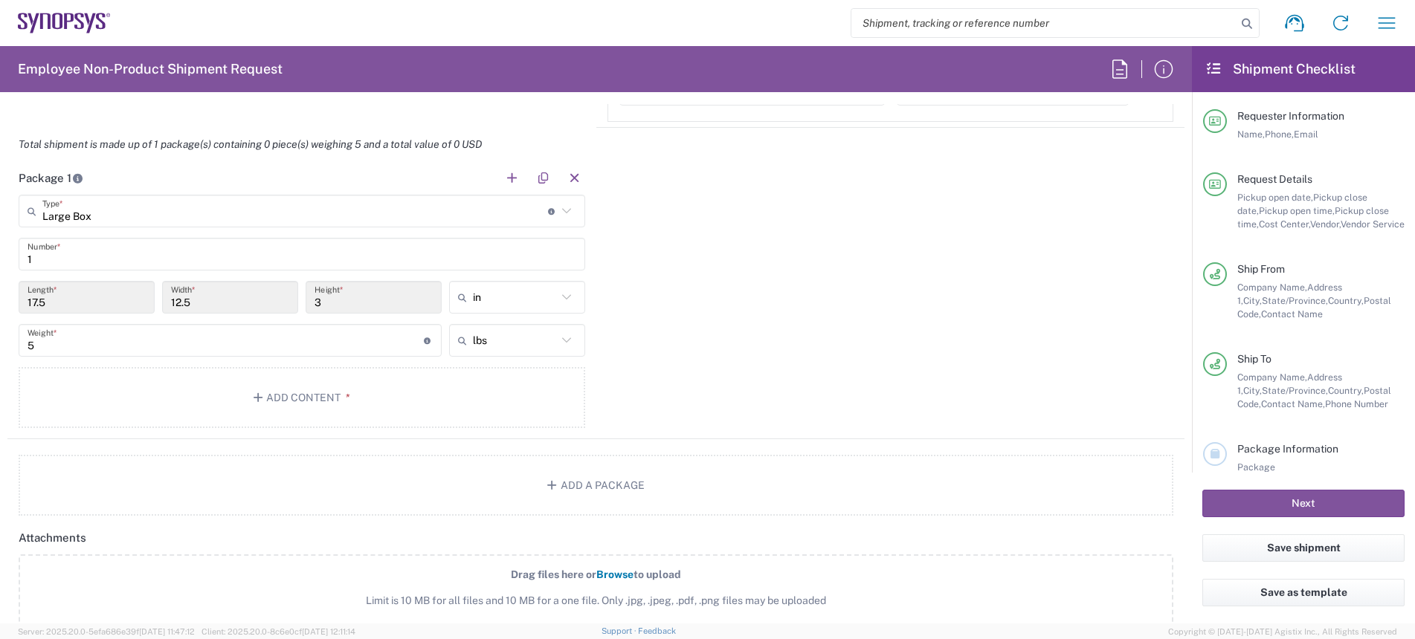
click at [228, 430] on main "Large Box Type * Material used to package goods Bale(s) Basket(s) Bolt(s) Bottl…" at bounding box center [301, 314] width 589 height 239
click at [277, 416] on button "Add Content *" at bounding box center [302, 397] width 567 height 61
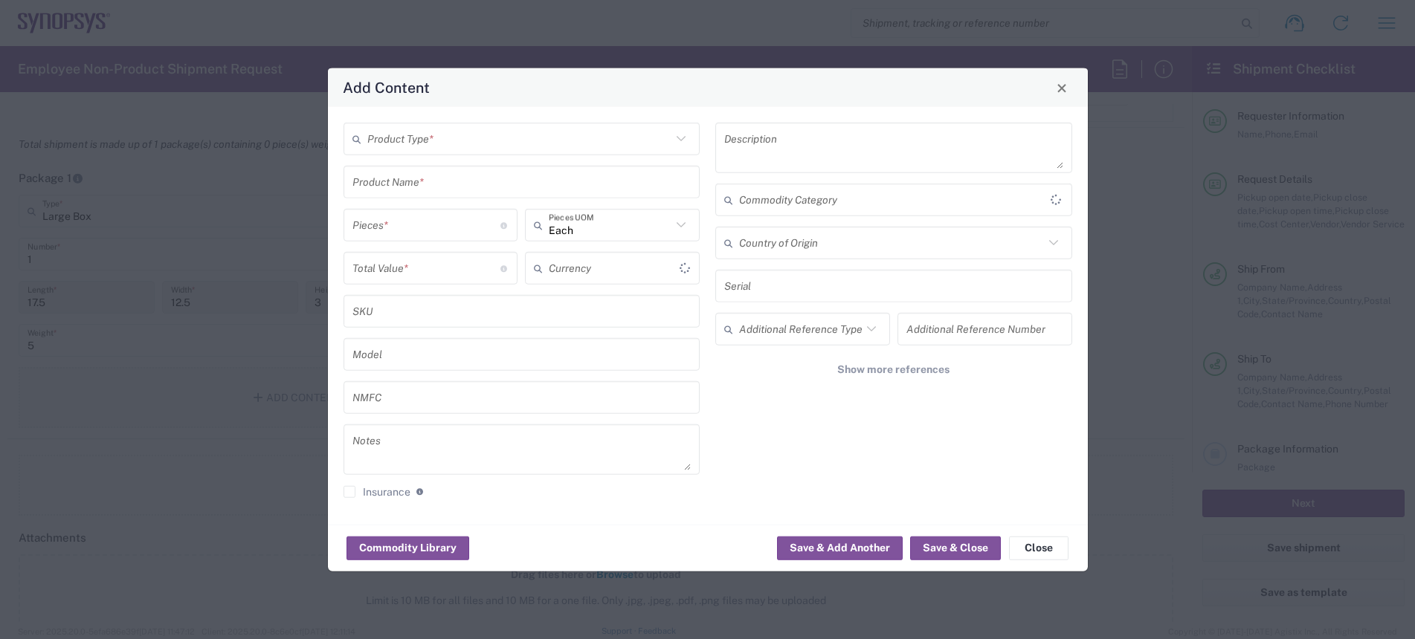
type input "US Dollar"
click at [428, 152] on div "Product Type *" at bounding box center [522, 139] width 357 height 33
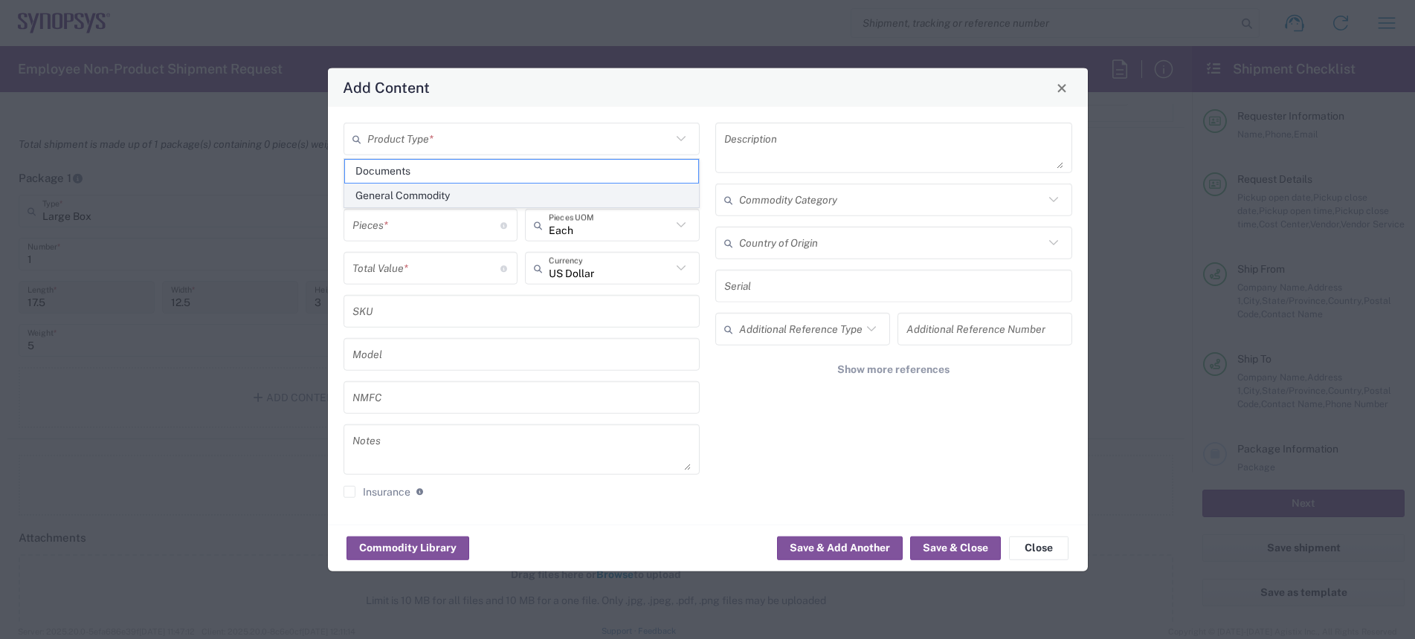
click at [447, 194] on span "General Commodity" at bounding box center [522, 195] width 354 height 23
type input "General Commodity"
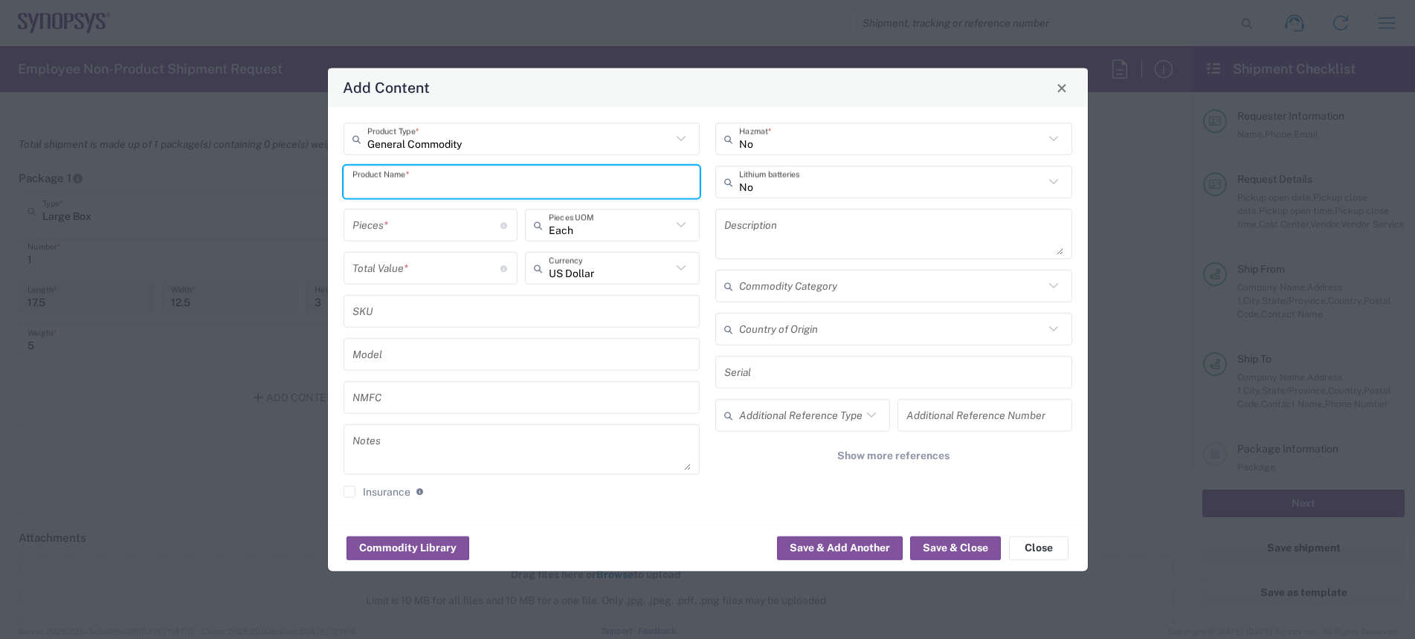
click at [443, 189] on input "text" at bounding box center [521, 182] width 339 height 26
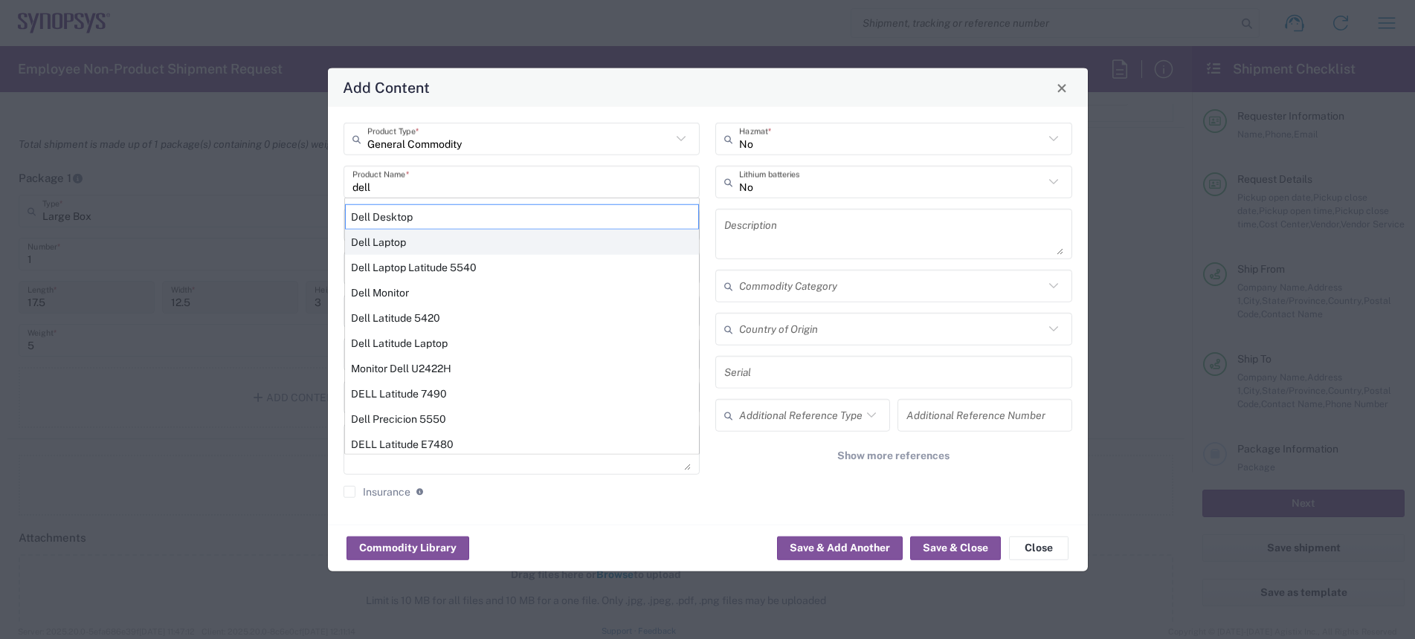
click at [439, 242] on div "Dell Laptop" at bounding box center [522, 242] width 354 height 25
type input "Dell Laptop"
type textarea "Dell Laptop"
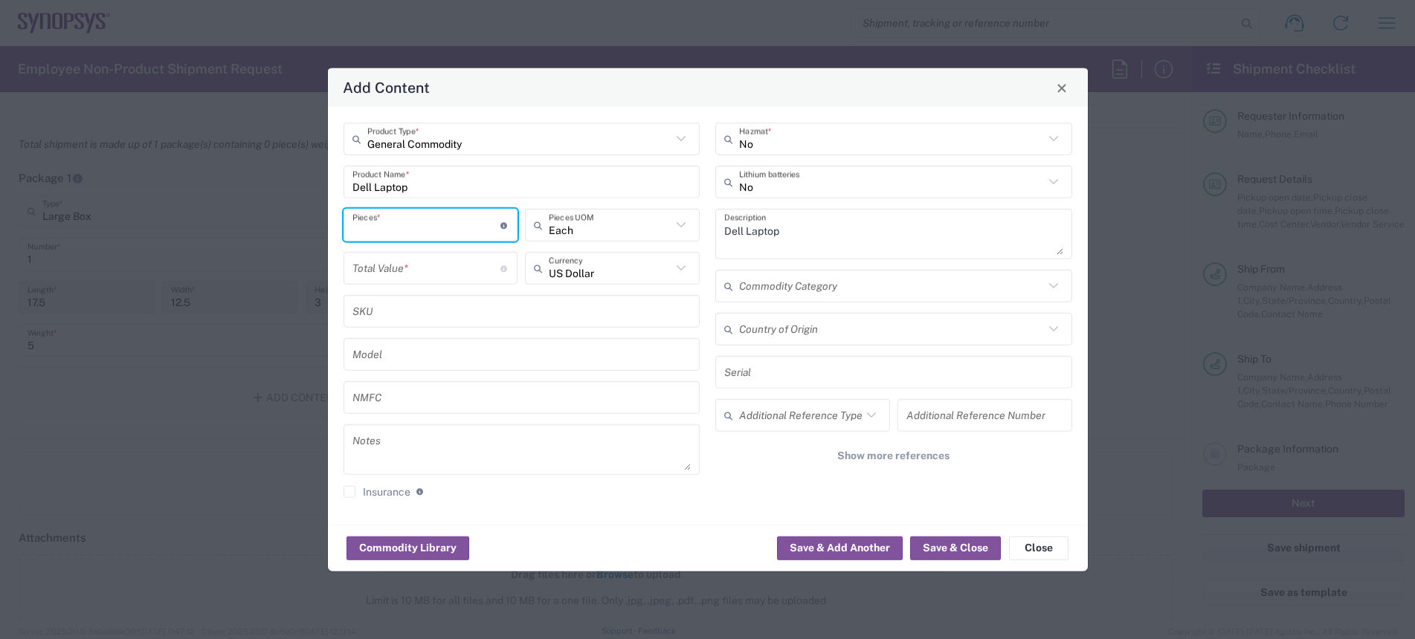
click at [415, 233] on input "number" at bounding box center [426, 225] width 149 height 26
type input "1"
click at [416, 260] on input "number" at bounding box center [426, 268] width 149 height 26
type input "950"
click at [961, 511] on div "Commodity Library Save & Add Another Save & Close Close" at bounding box center [708, 548] width 760 height 47
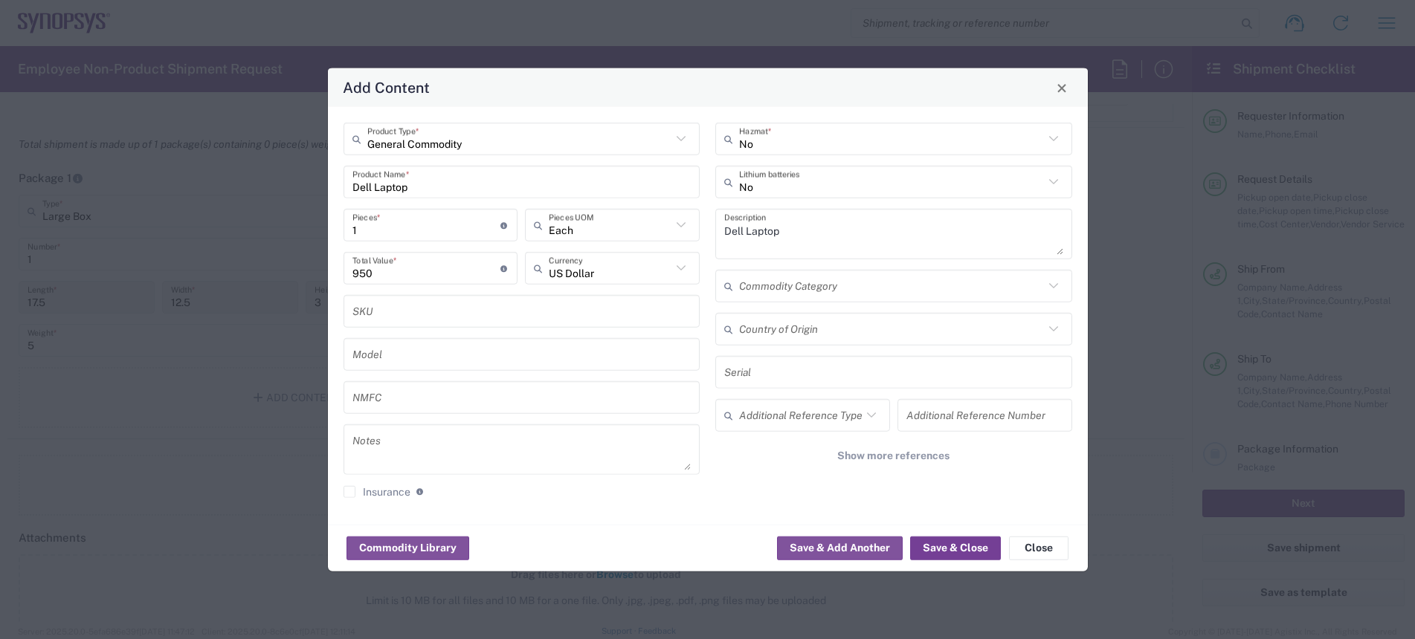
click at [951, 511] on button "Save & Close" at bounding box center [955, 548] width 91 height 24
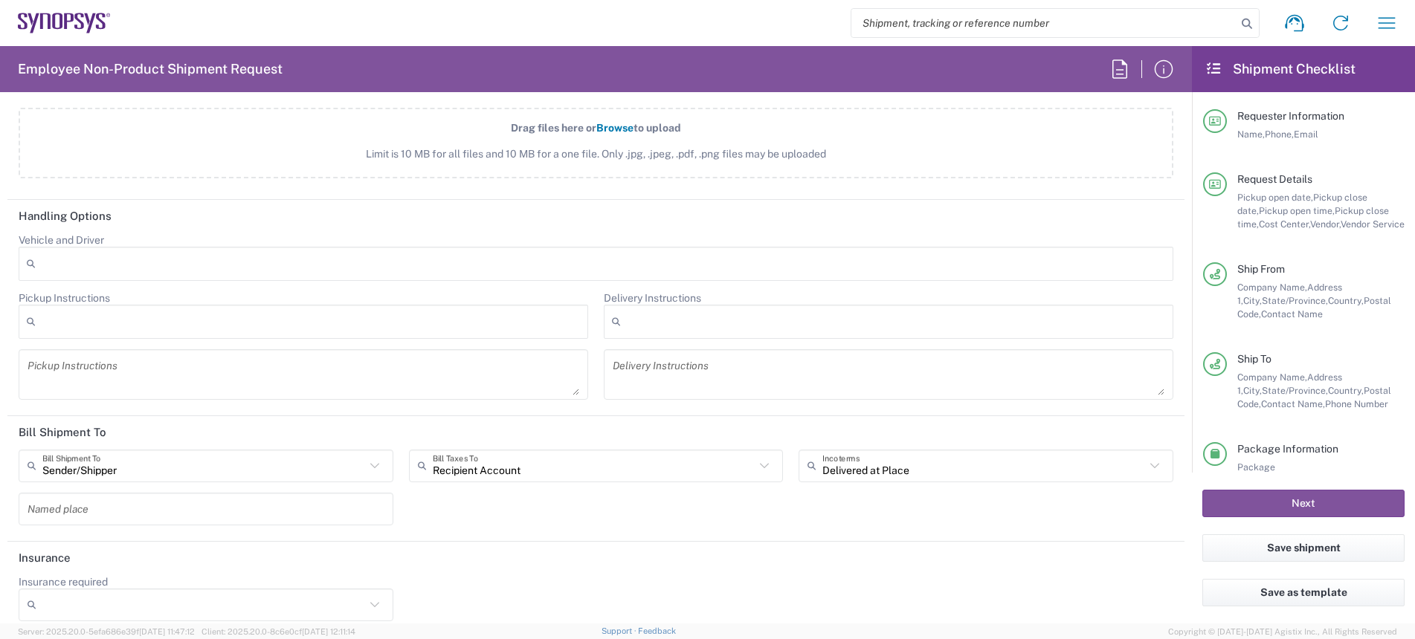
scroll to position [1950, 0]
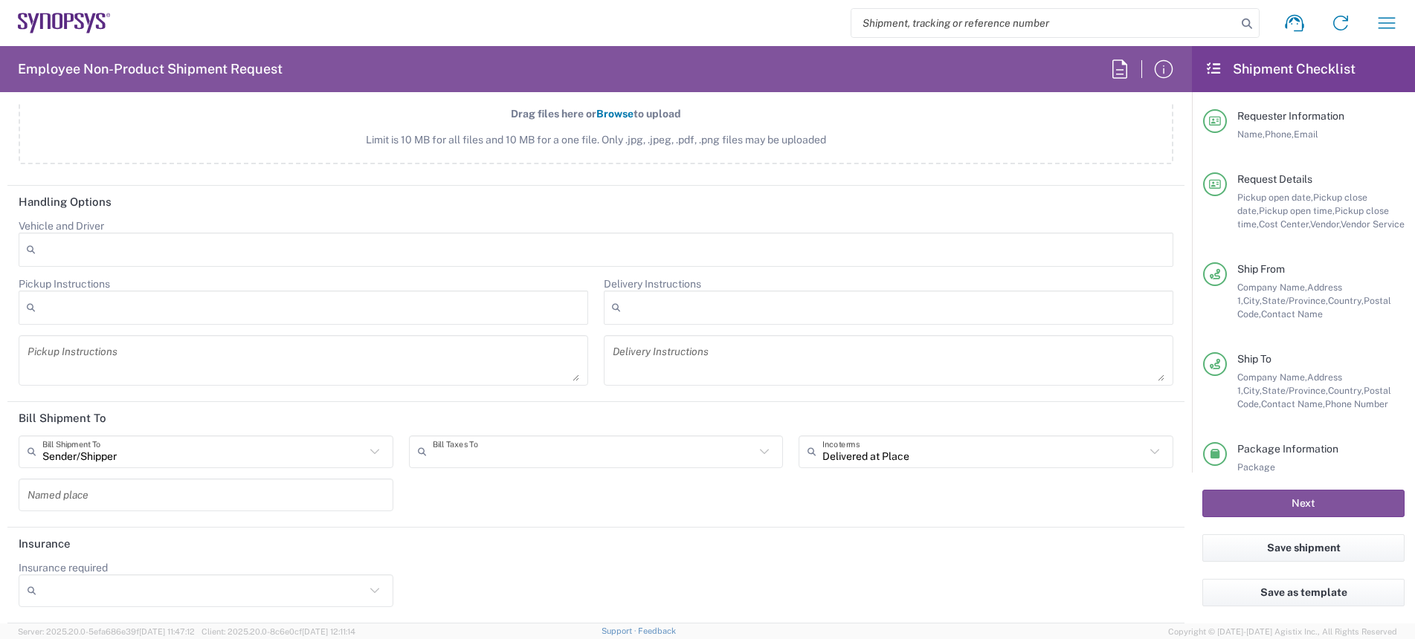
click at [665, 441] on input "text" at bounding box center [594, 452] width 323 height 26
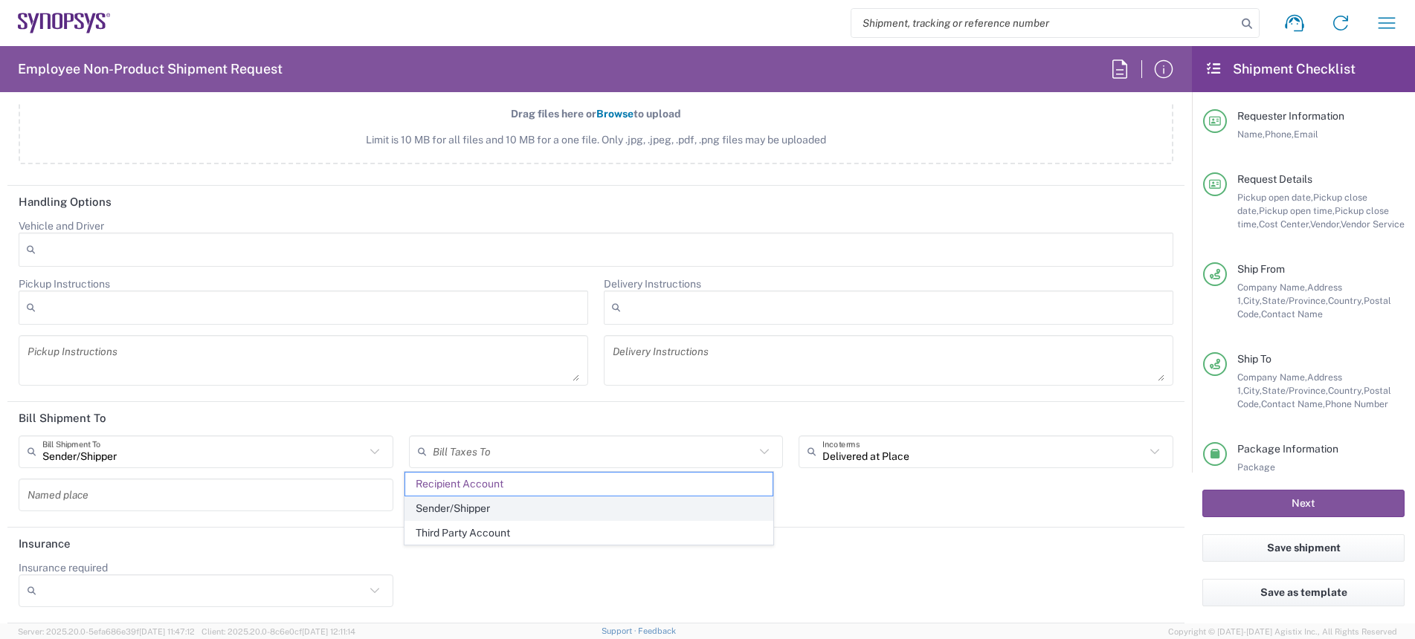
click at [594, 509] on span "Sender/Shipper" at bounding box center [588, 508] width 367 height 23
type input "Sender/Shipper"
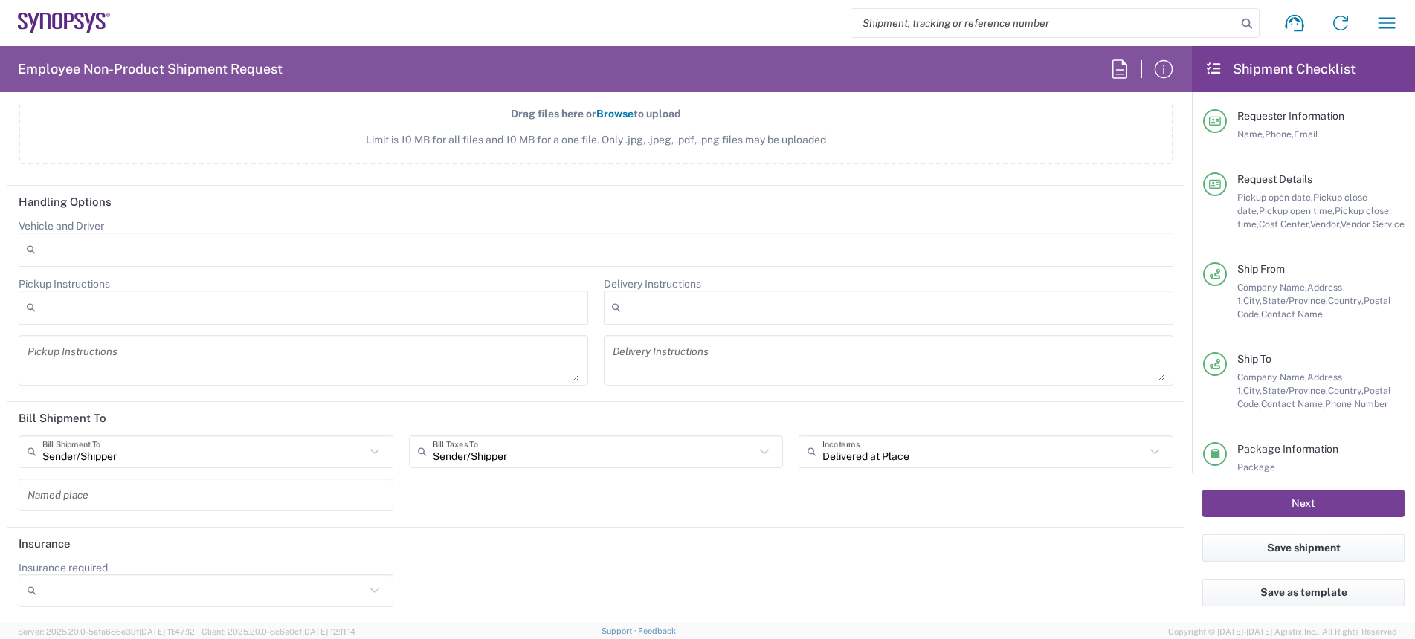
click at [1131, 492] on button "Next" at bounding box center [1303, 504] width 202 height 28
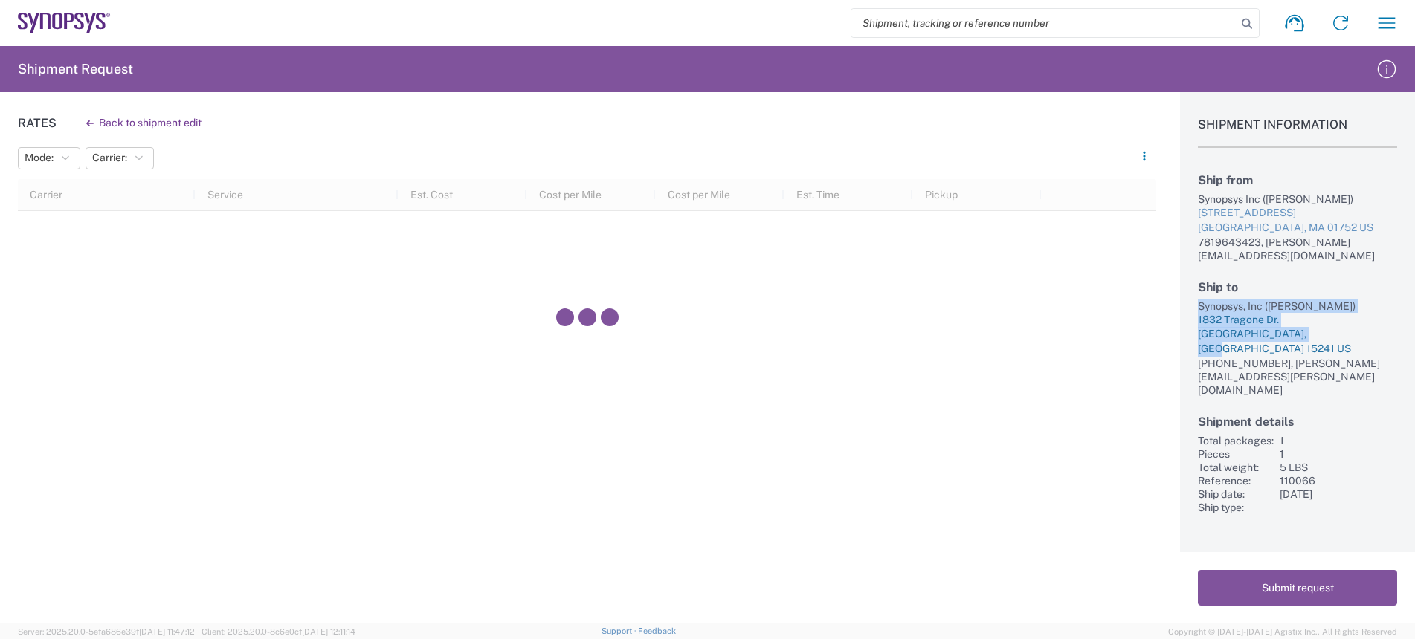
drag, startPoint x: 1196, startPoint y: 285, endPoint x: 1322, endPoint y: 315, distance: 129.3
click at [1131, 315] on div "Shipment Information Ship from Synopsys Inc ([PERSON_NAME]) [STREET_ADDRESS] US…" at bounding box center [1297, 303] width 235 height 422
copy div "Synopsys, Inc ([PERSON_NAME]) [STREET_ADDRESS]"
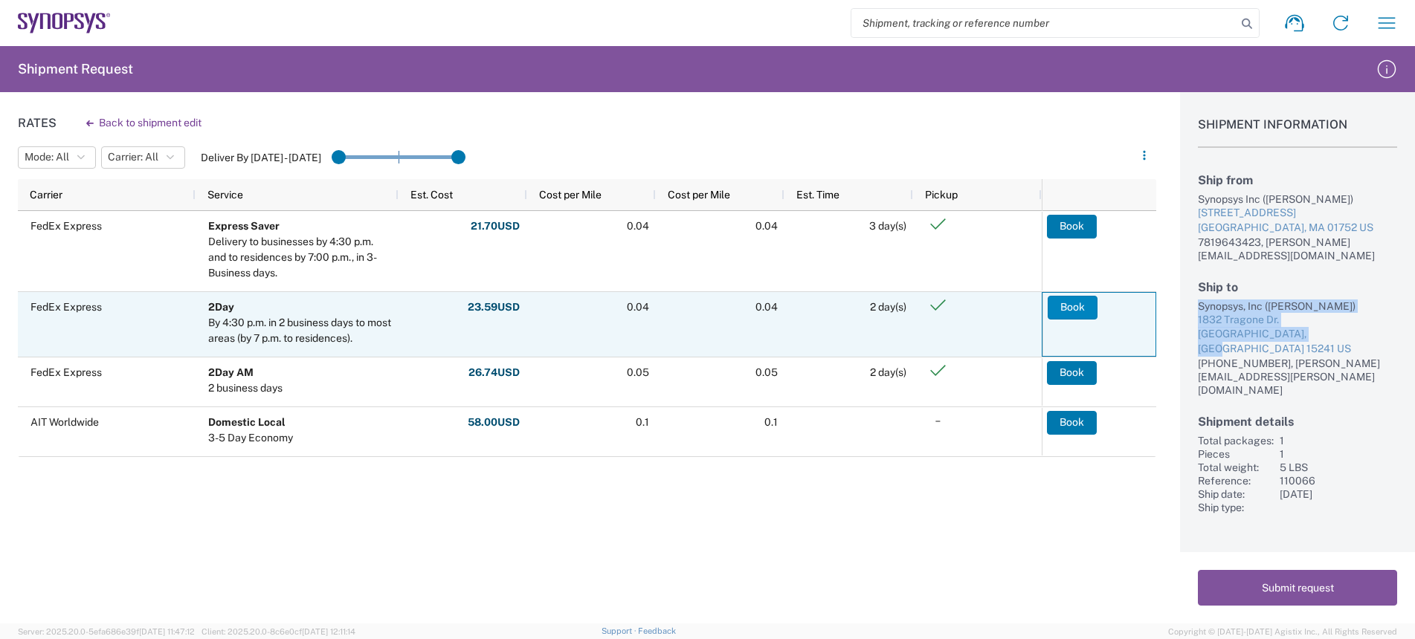
click at [1069, 300] on button "Book" at bounding box center [1073, 308] width 50 height 24
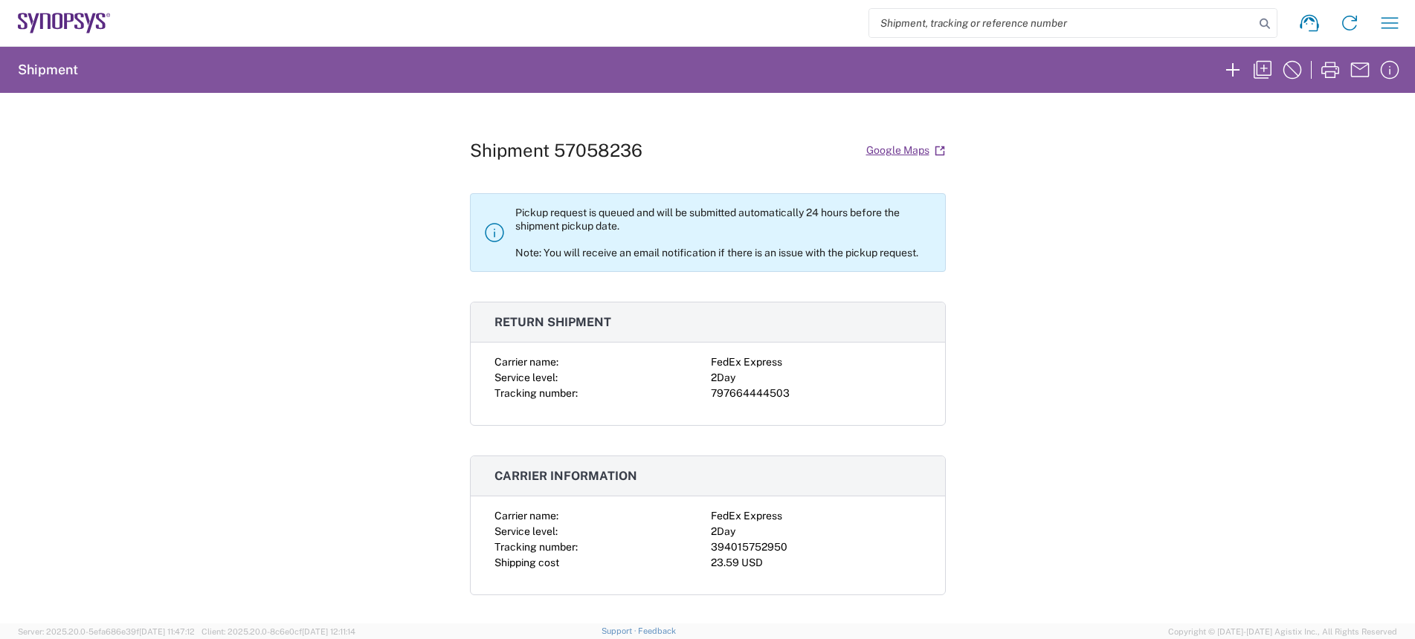
scroll to position [19, 0]
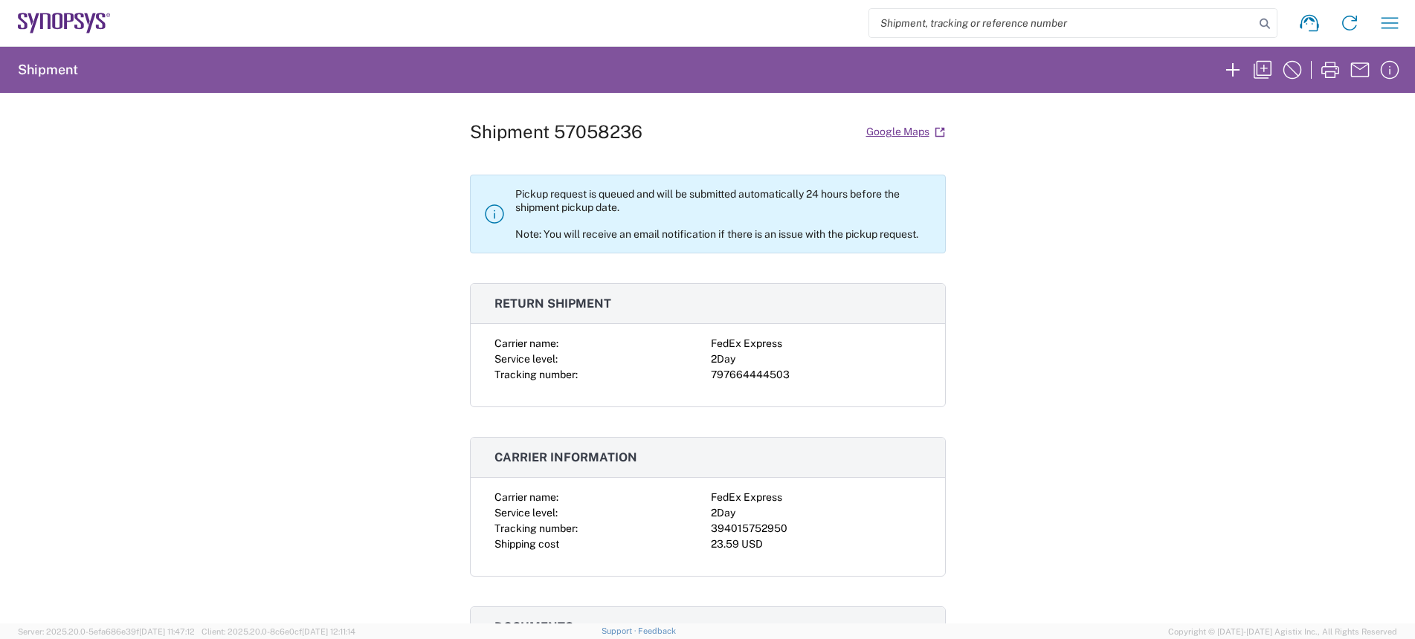
click at [766, 511] on div "394015752950" at bounding box center [816, 529] width 210 height 16
copy div "394015752950"
click at [726, 377] on div "797664444503" at bounding box center [816, 375] width 210 height 16
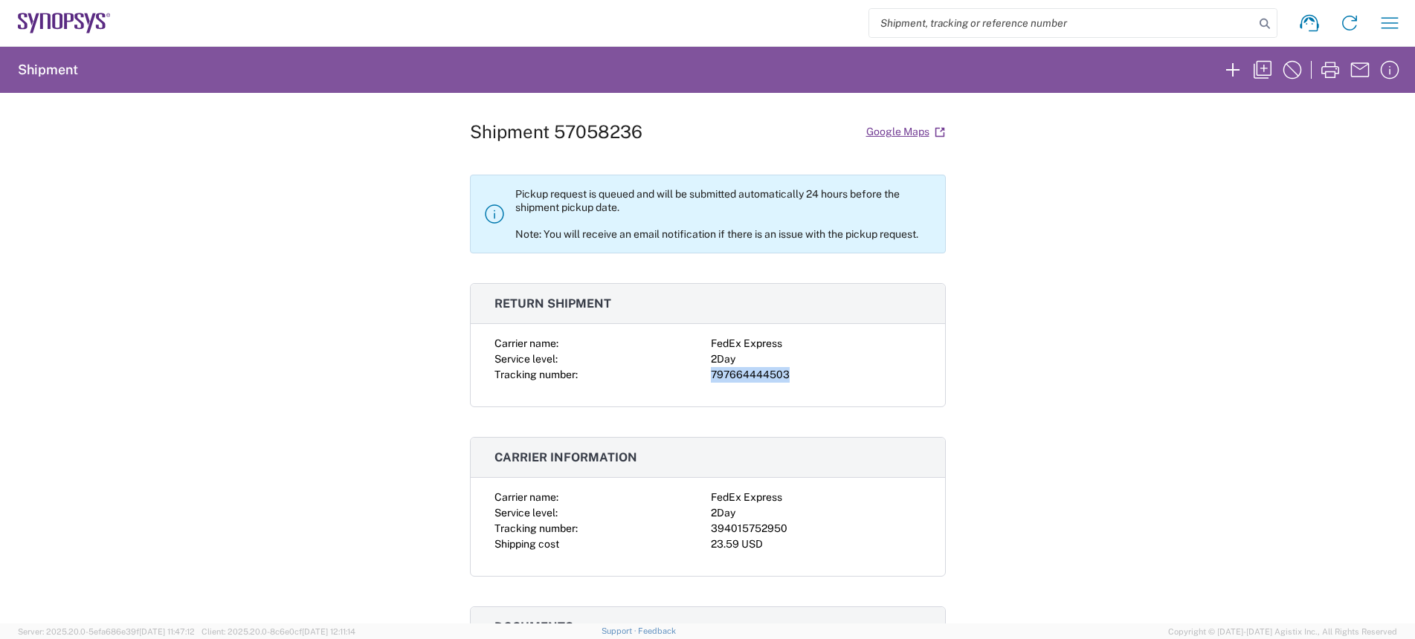
copy div "797664444503"
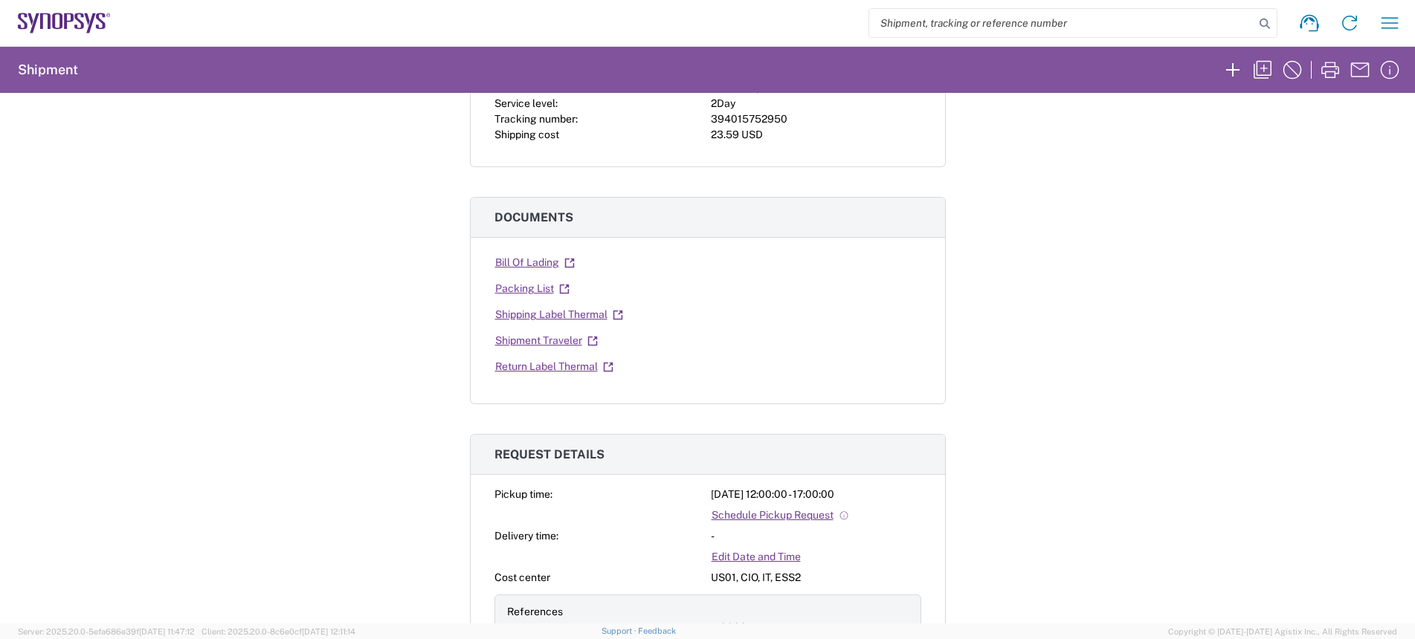
scroll to position [417, 0]
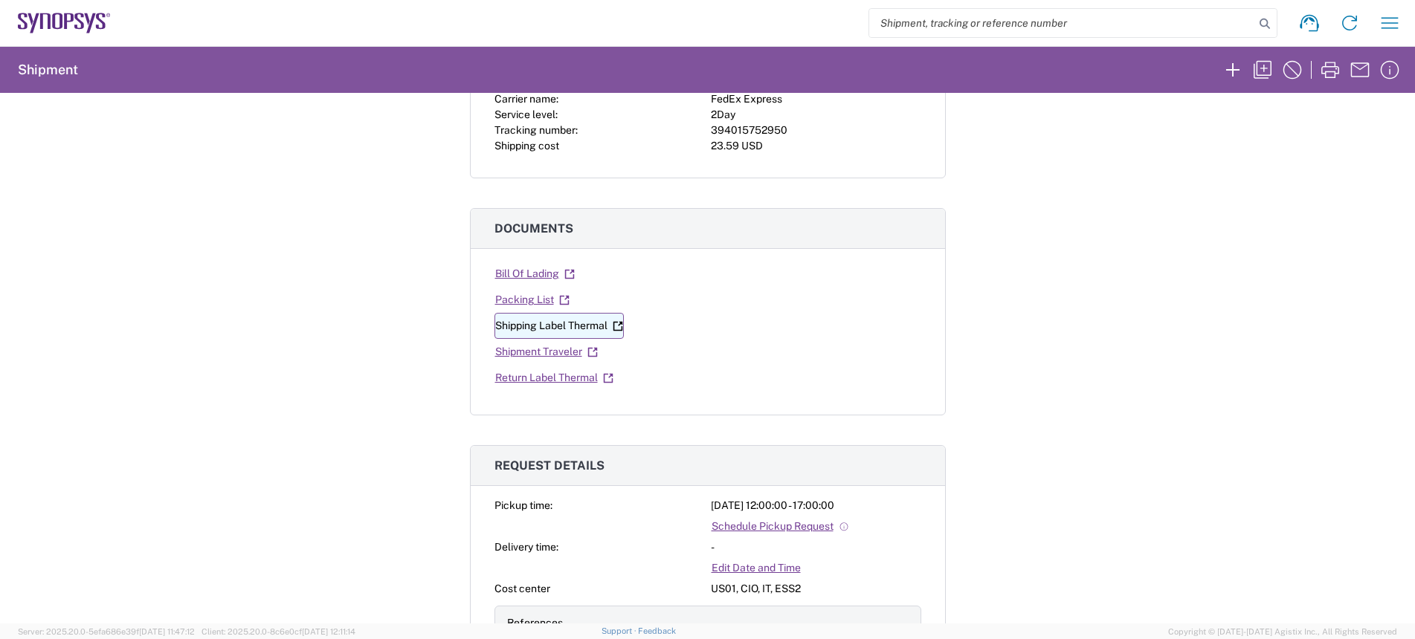
click at [574, 332] on link "Shipping Label Thermal" at bounding box center [558, 326] width 129 height 26
click at [550, 375] on link "Return Label Thermal" at bounding box center [554, 378] width 120 height 26
